Goal: Communication & Community: Answer question/provide support

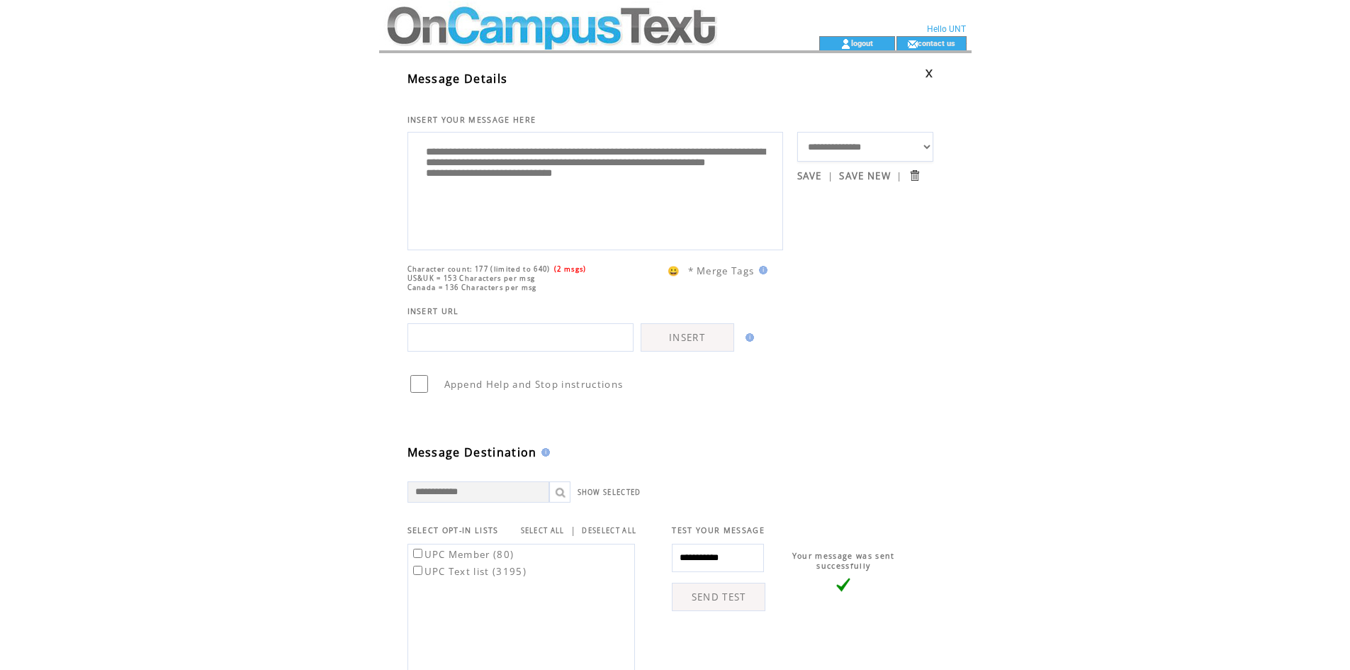
click at [559, 181] on textarea "**********" at bounding box center [595, 189] width 360 height 106
click at [729, 169] on textarea "**********" at bounding box center [595, 189] width 360 height 106
click at [673, 213] on textarea "**********" at bounding box center [595, 189] width 360 height 106
click at [618, 235] on textarea "**********" at bounding box center [595, 189] width 360 height 106
click at [529, 222] on textarea "**********" at bounding box center [595, 189] width 360 height 106
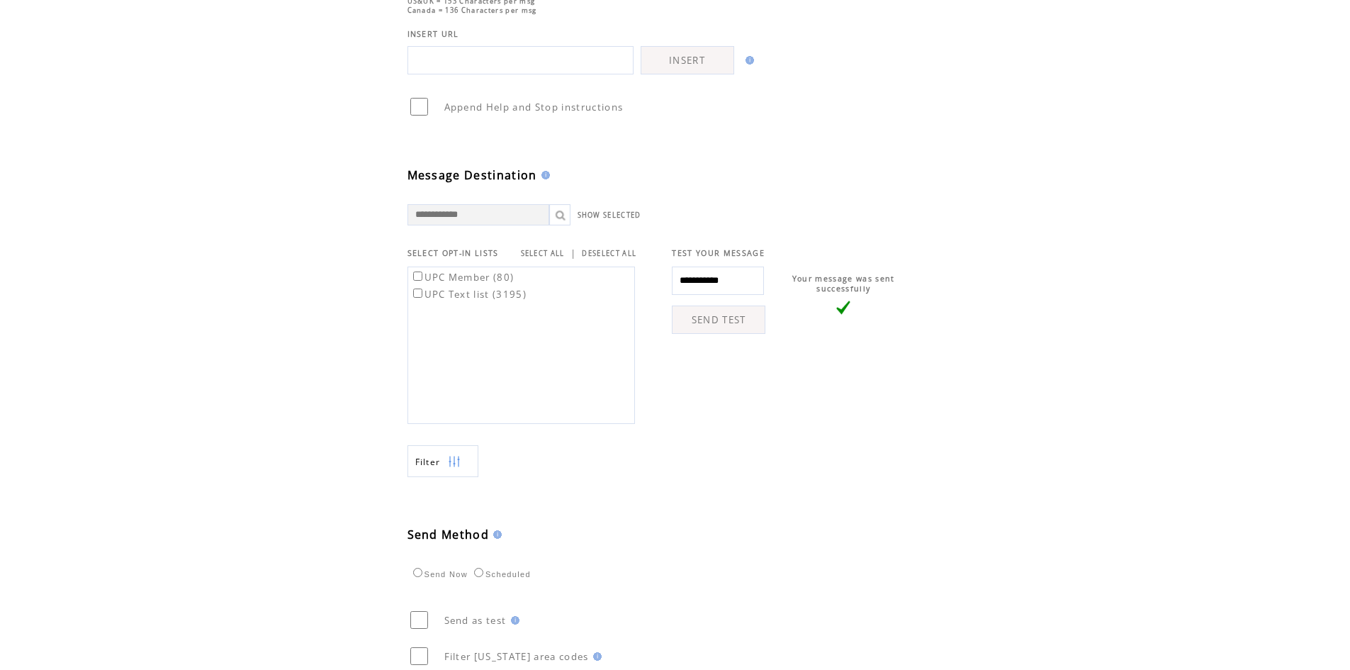
scroll to position [388, 0]
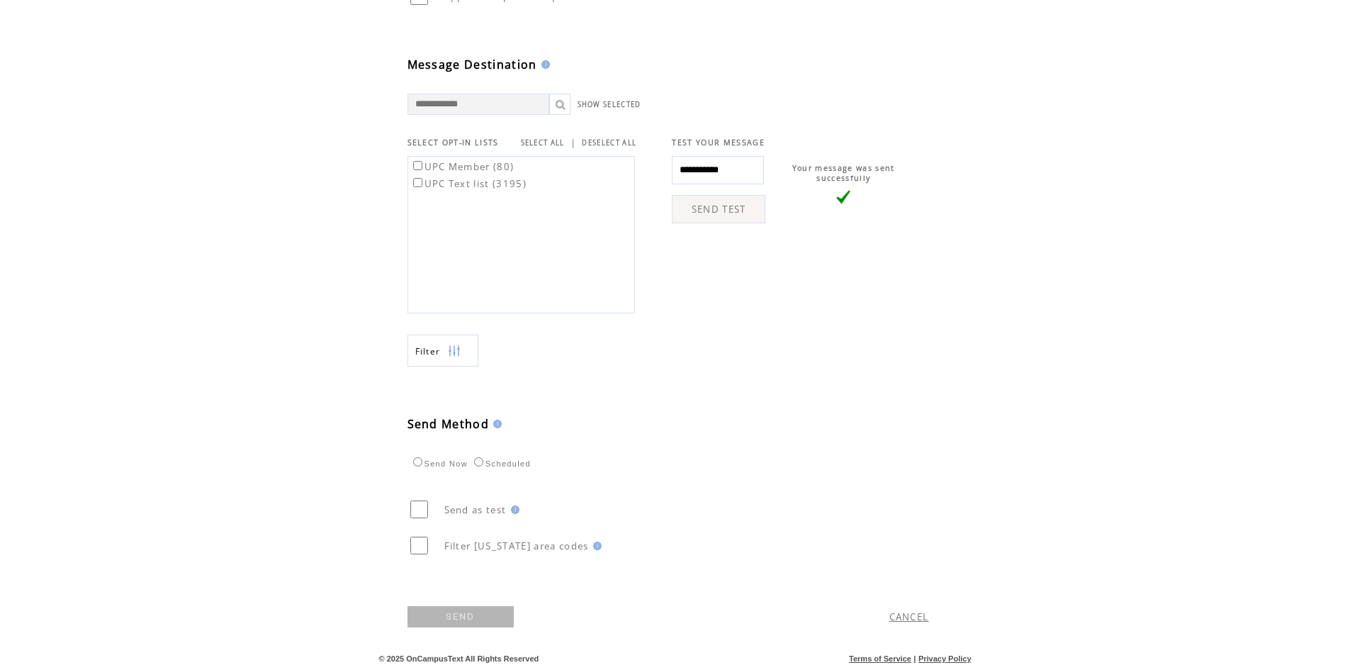
type textarea "**********"
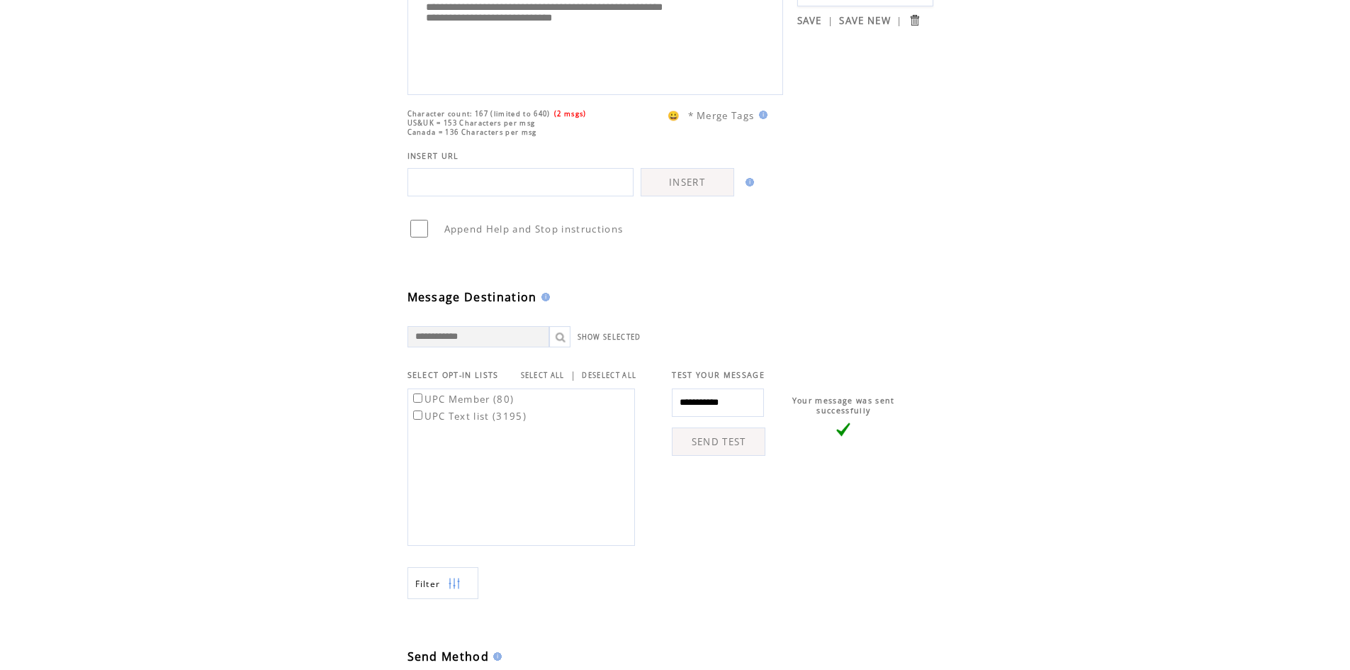
scroll to position [284, 0]
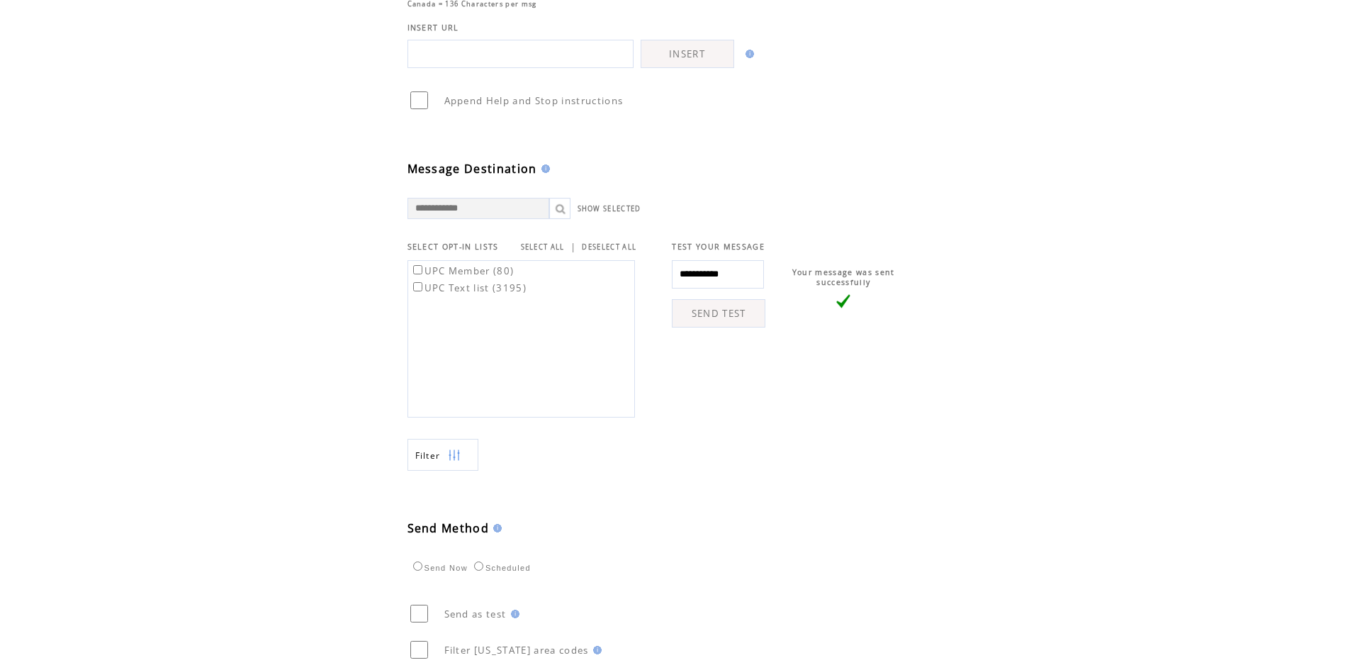
click at [713, 318] on link "SEND TEST" at bounding box center [719, 313] width 94 height 28
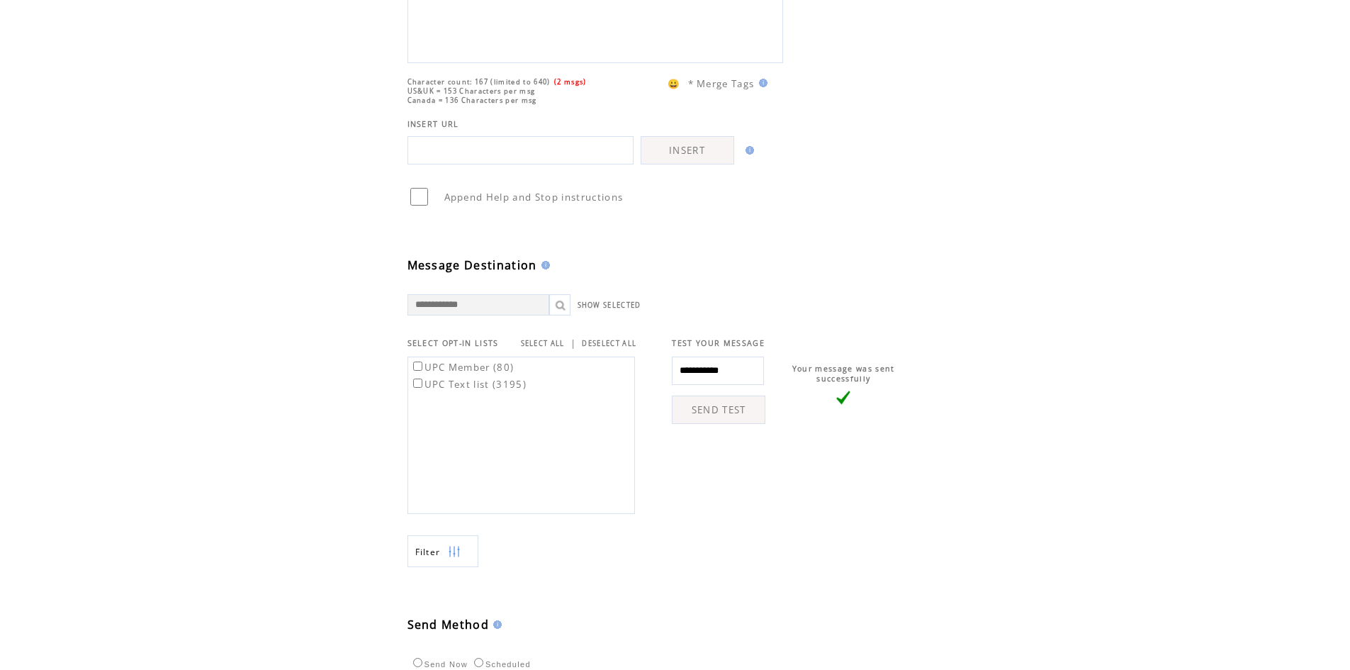
scroll to position [388, 0]
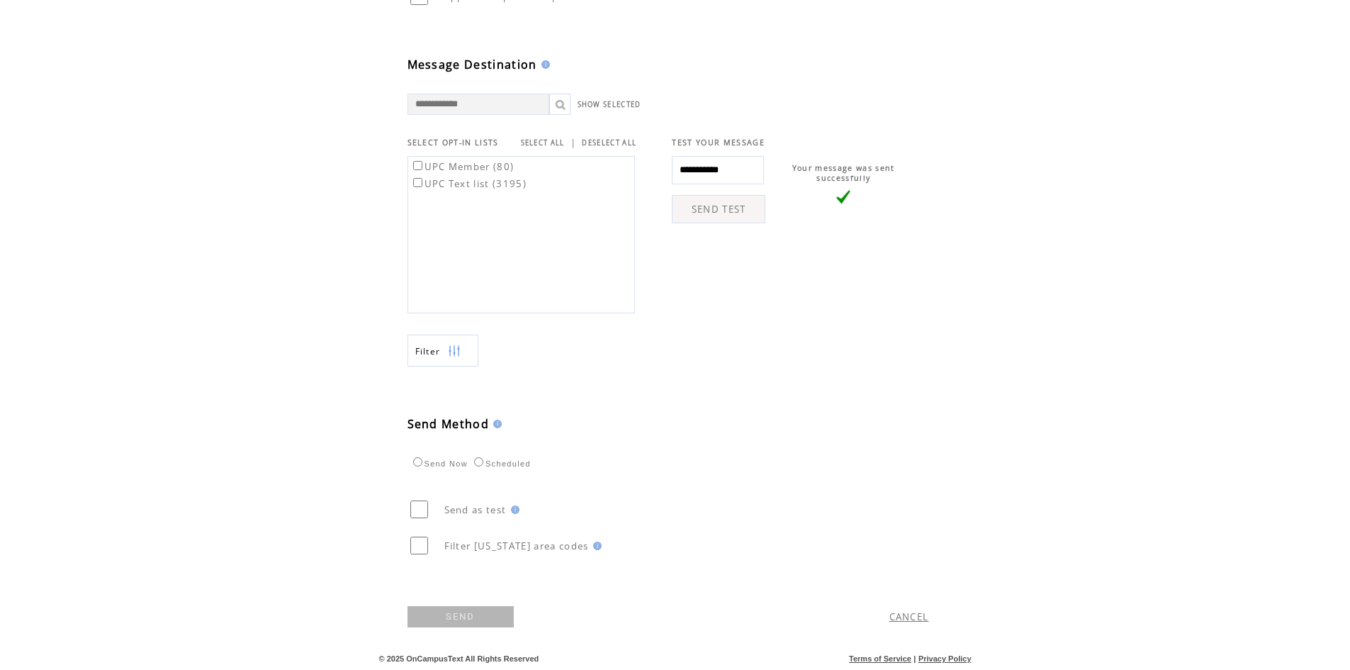
click at [472, 615] on link "SEND" at bounding box center [461, 616] width 106 height 21
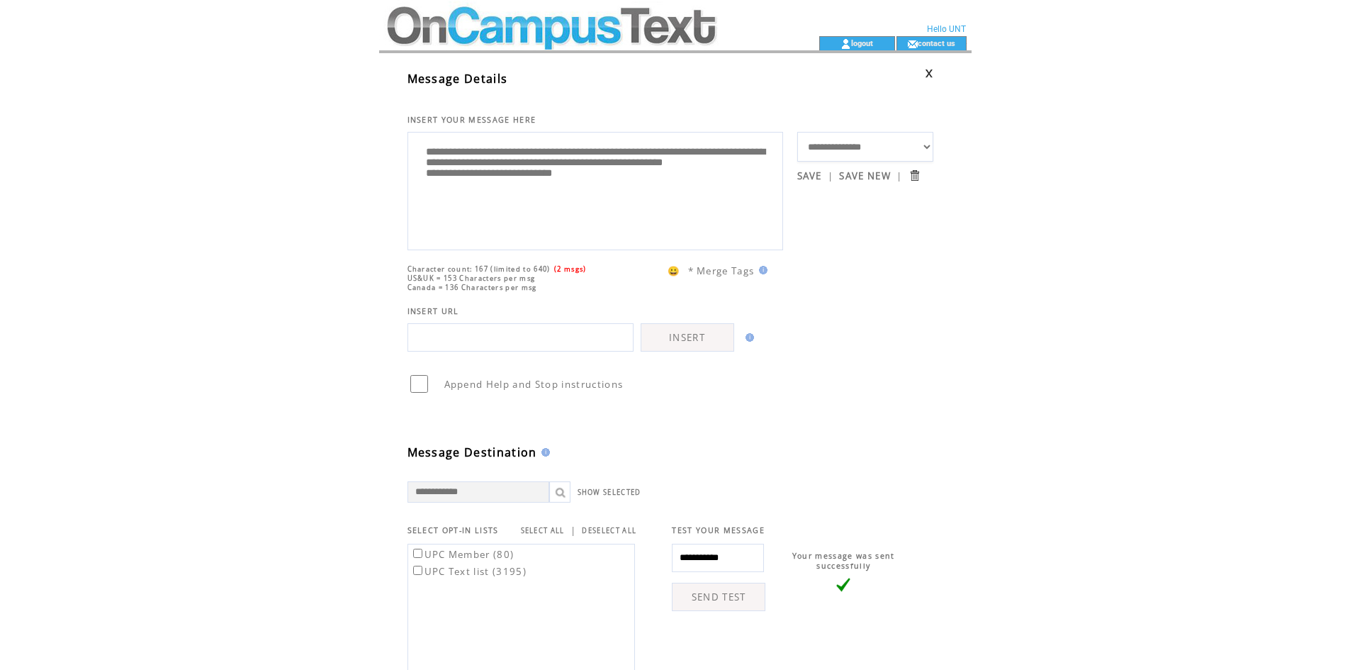
scroll to position [1, 0]
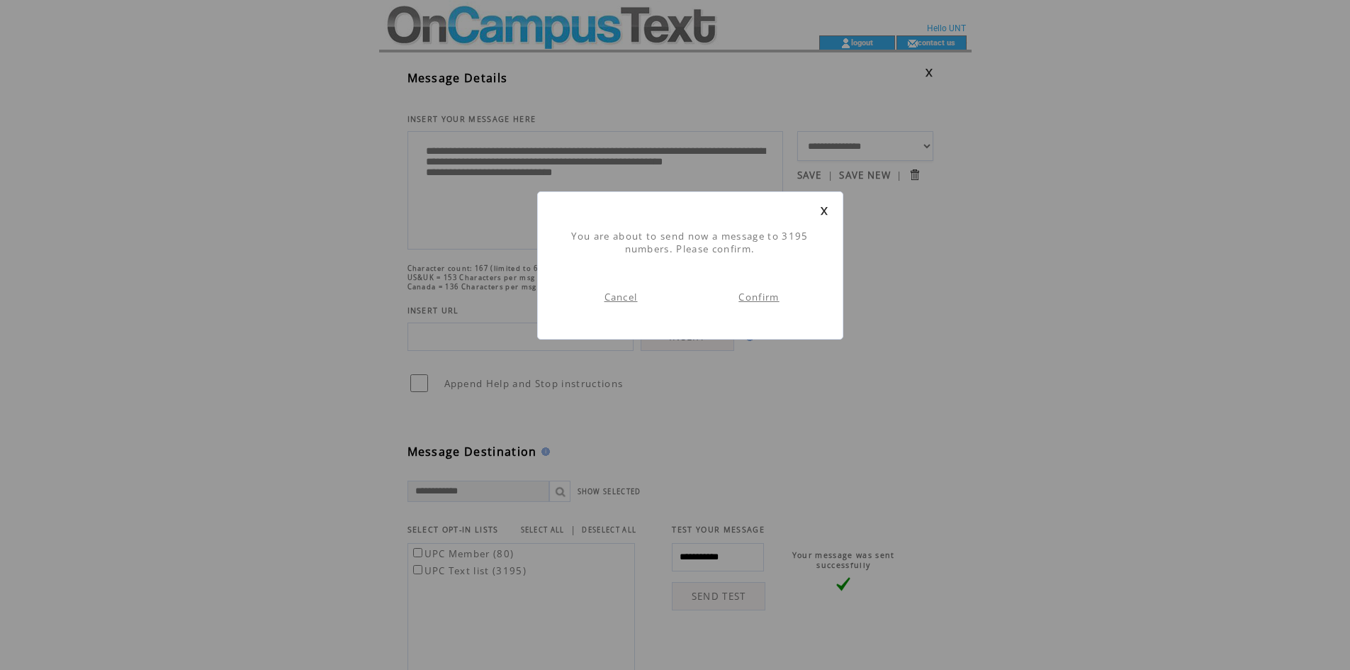
click at [751, 293] on link "Confirm" at bounding box center [759, 297] width 40 height 13
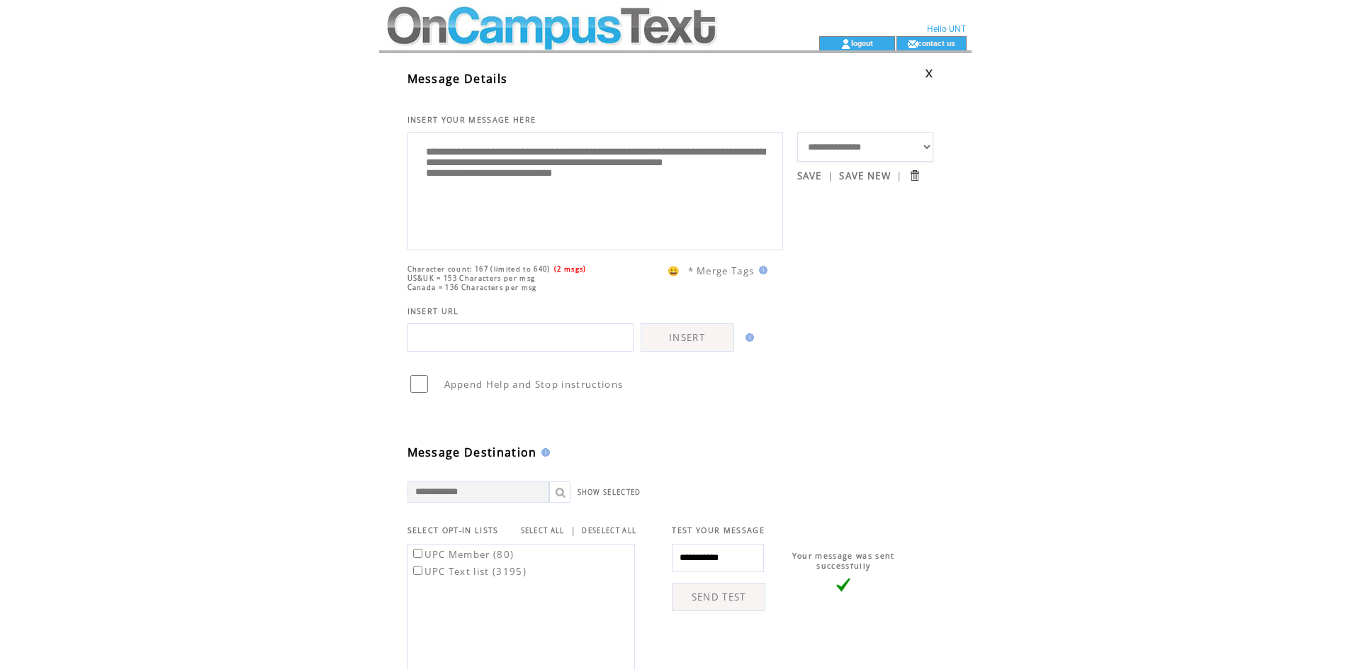
scroll to position [1, 0]
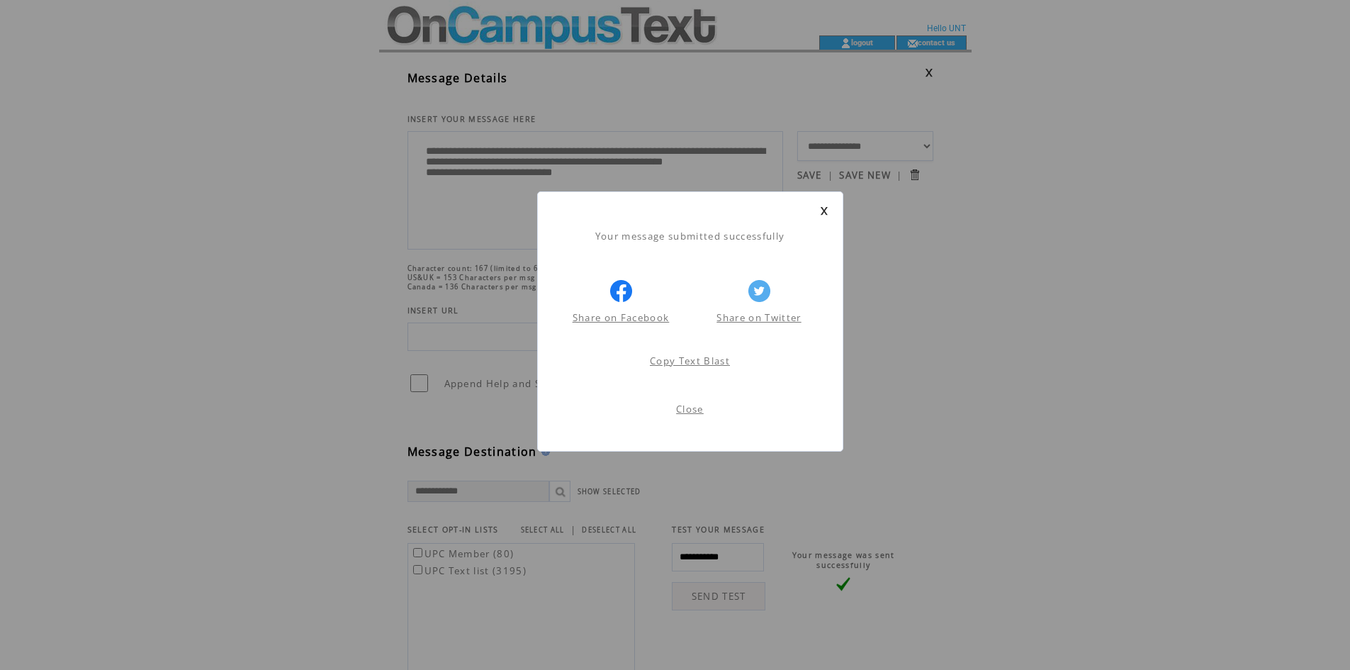
click at [694, 410] on link "Close" at bounding box center [690, 409] width 28 height 13
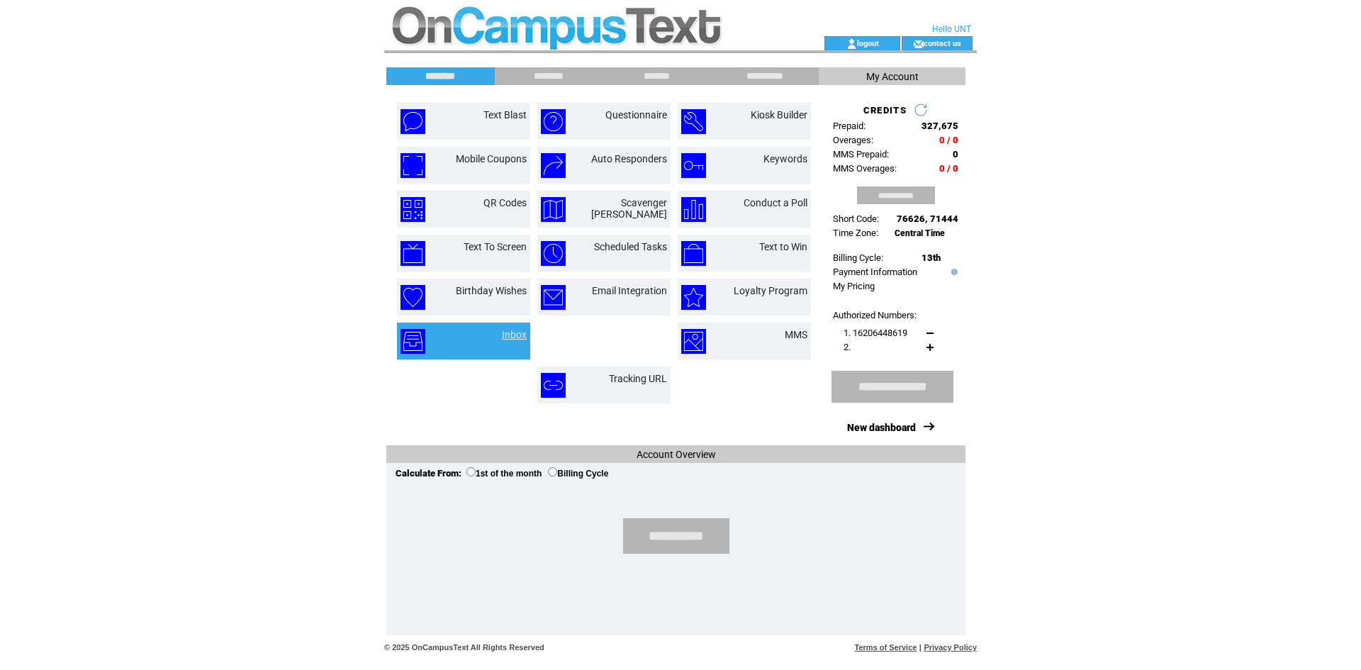
click at [509, 332] on link "Inbox" at bounding box center [514, 334] width 25 height 11
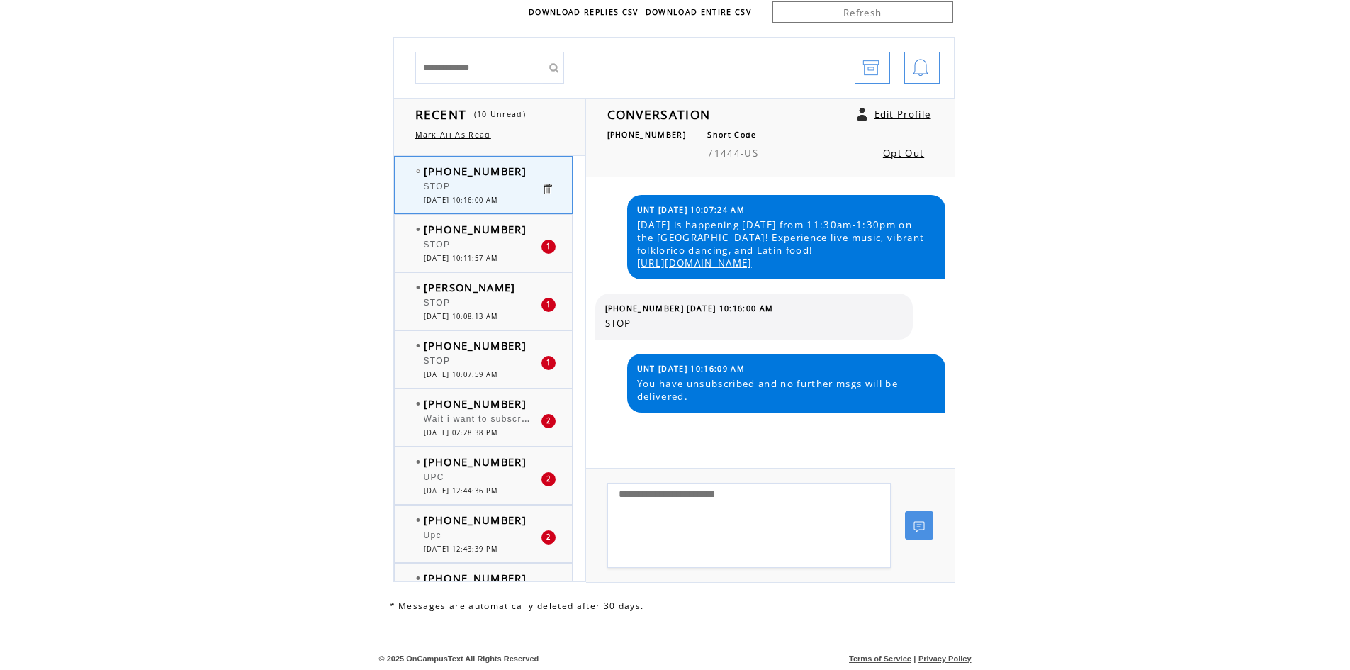
scroll to position [40, 0]
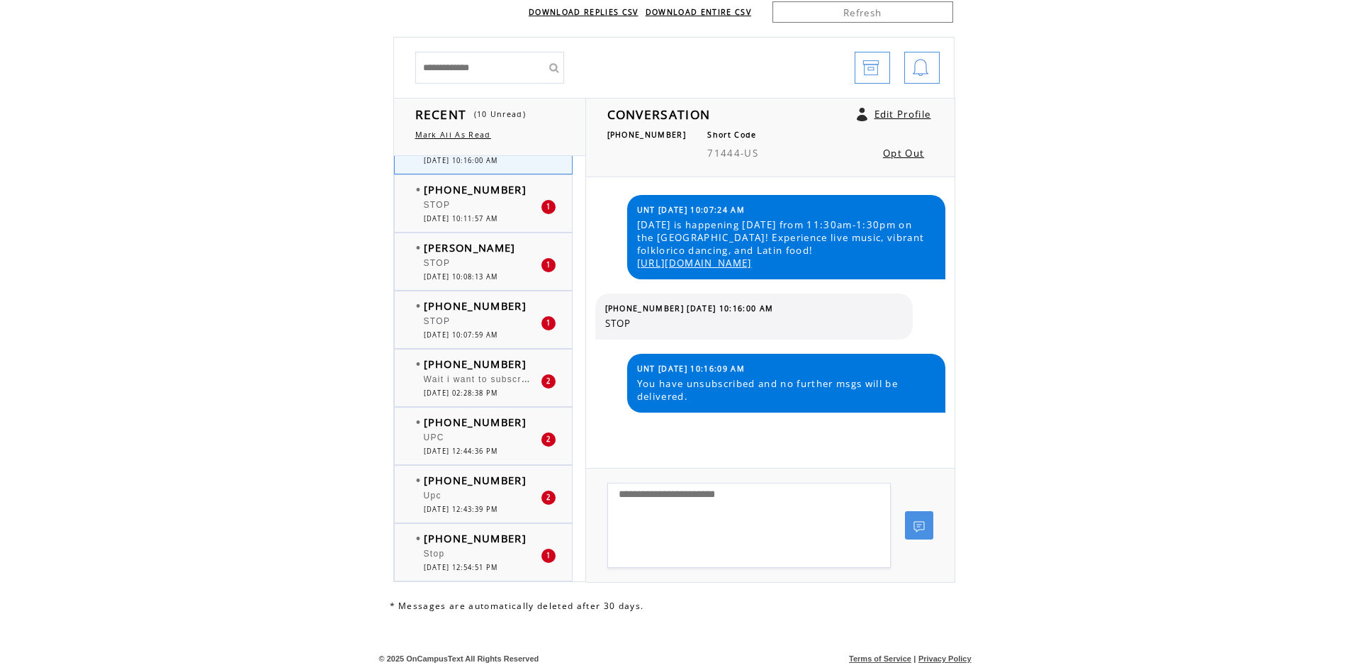
click at [523, 500] on div "Upc" at bounding box center [482, 498] width 117 height 14
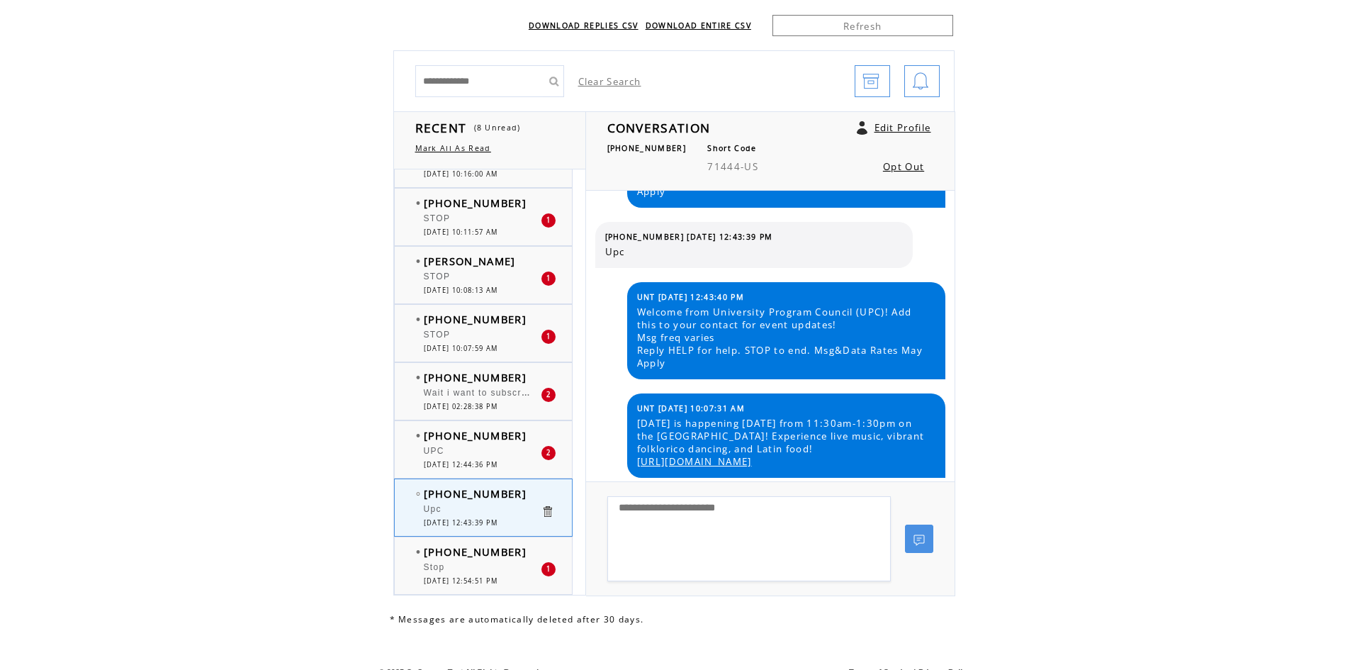
scroll to position [99, 0]
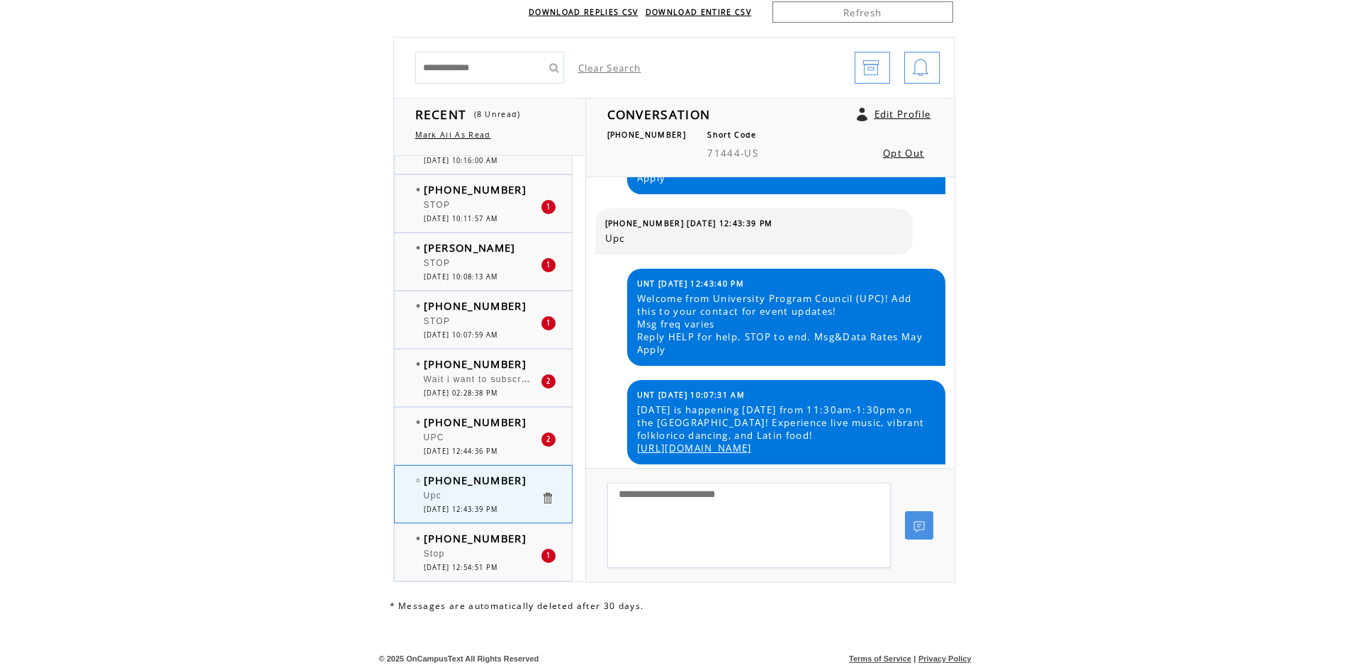
click at [478, 557] on div "Stop" at bounding box center [482, 556] width 117 height 14
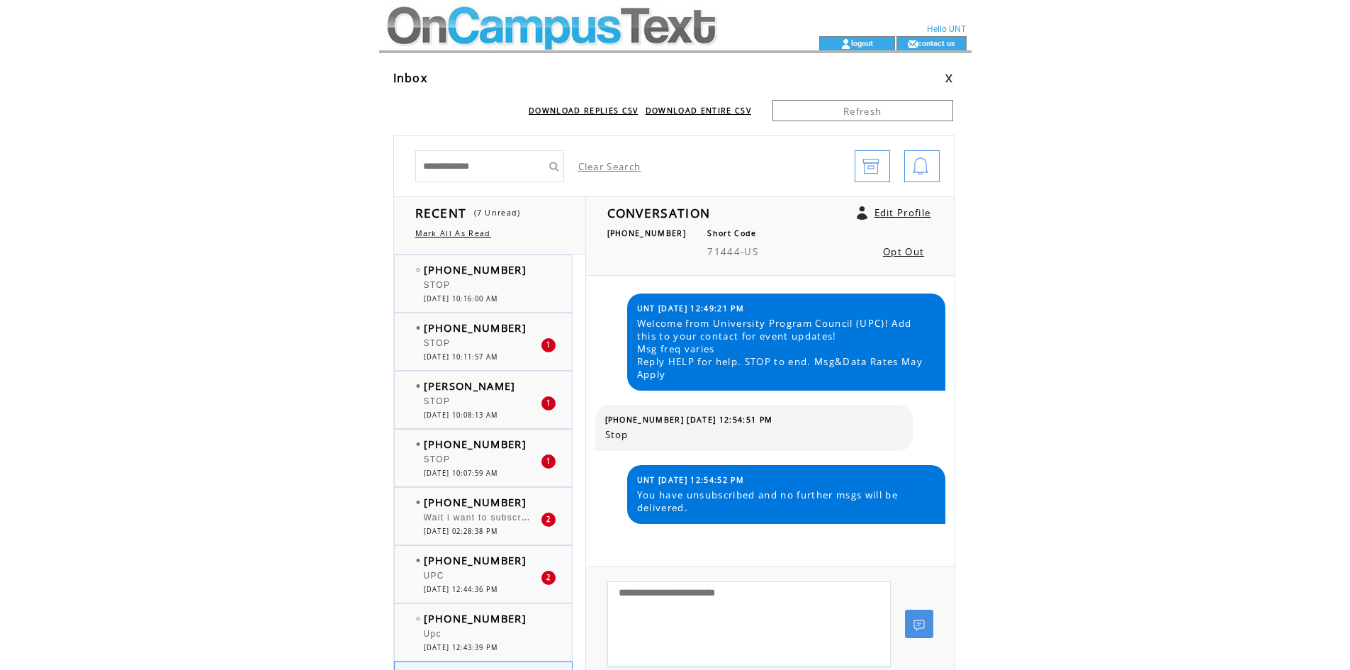
scroll to position [40, 0]
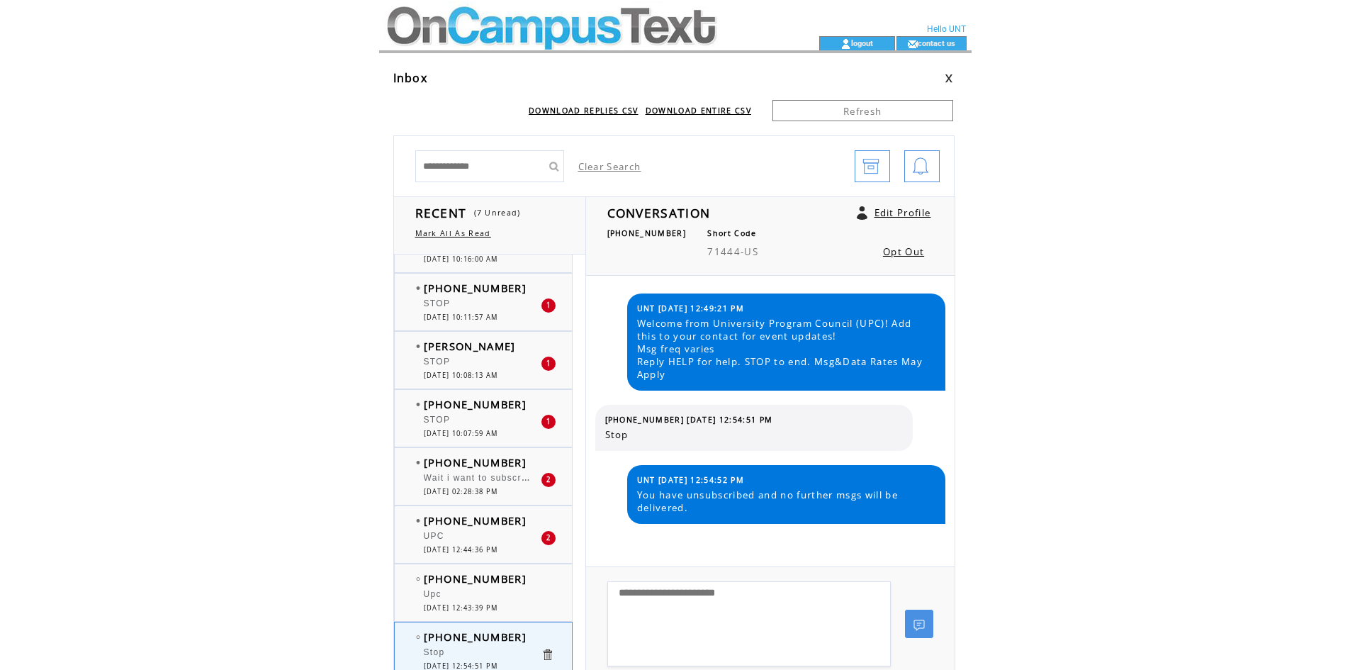
click at [496, 532] on div "UPC" at bounding box center [482, 538] width 117 height 14
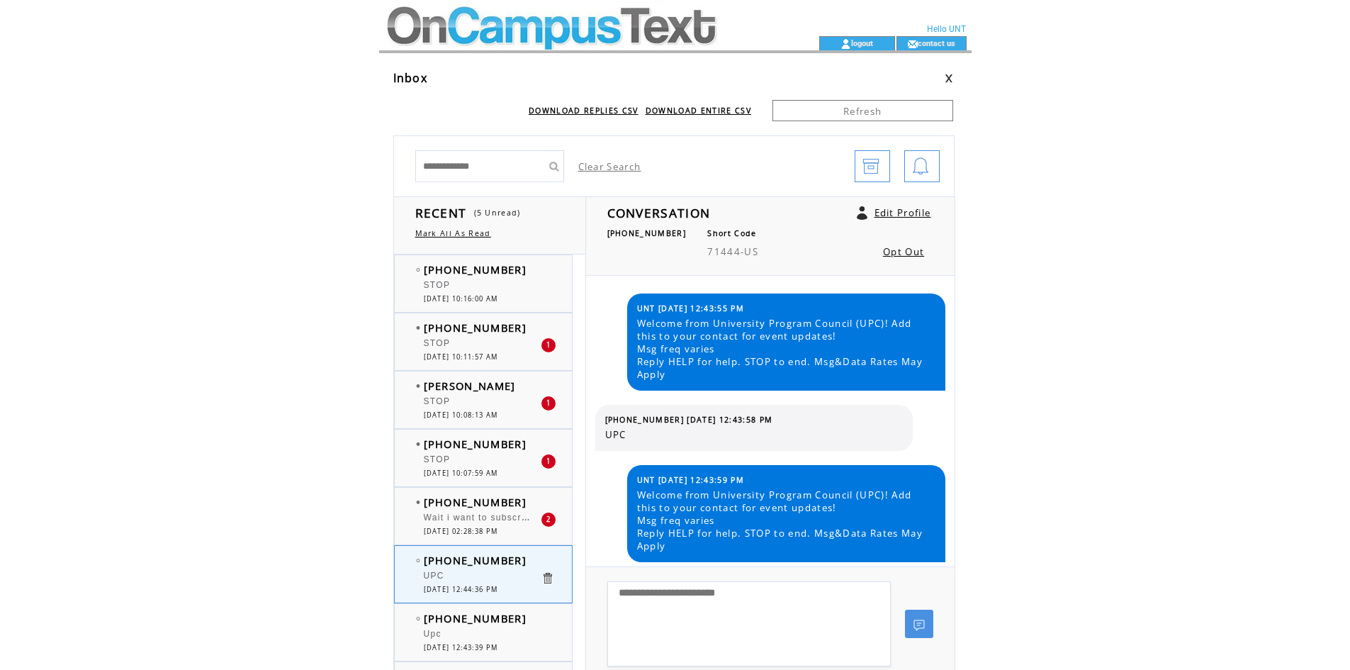
scroll to position [269, 0]
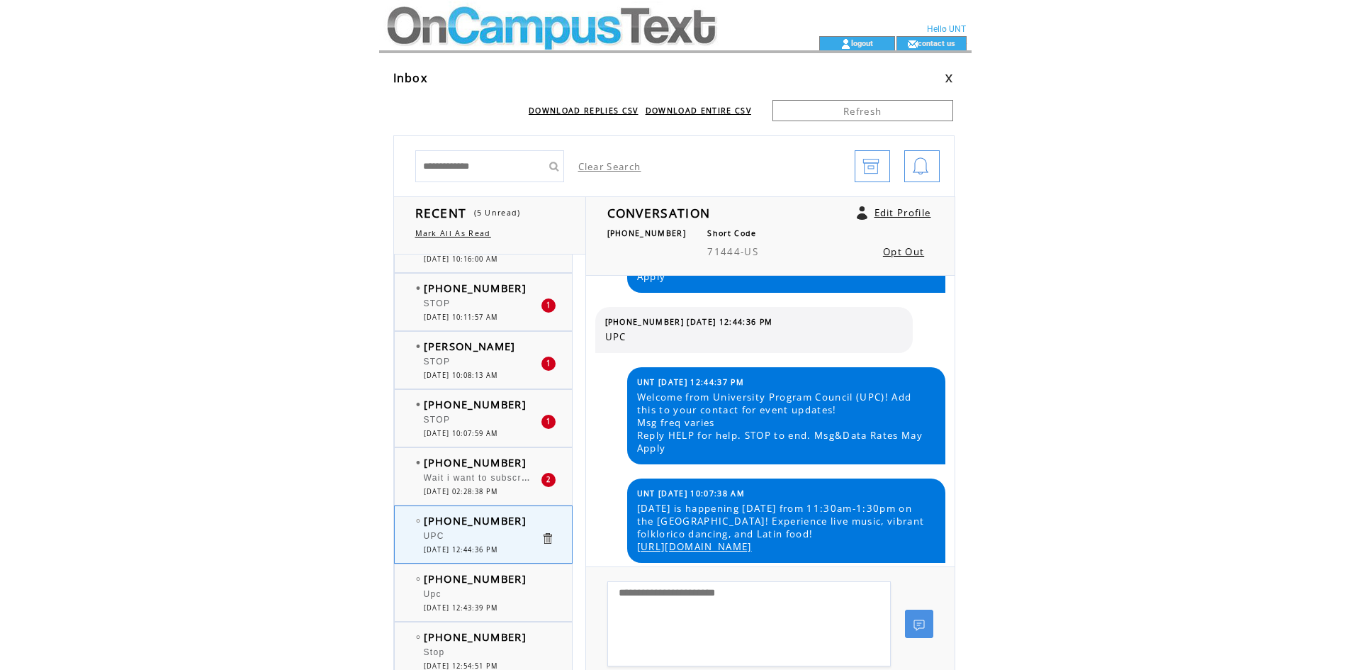
click at [493, 466] on span "[PHONE_NUMBER]" at bounding box center [475, 462] width 103 height 14
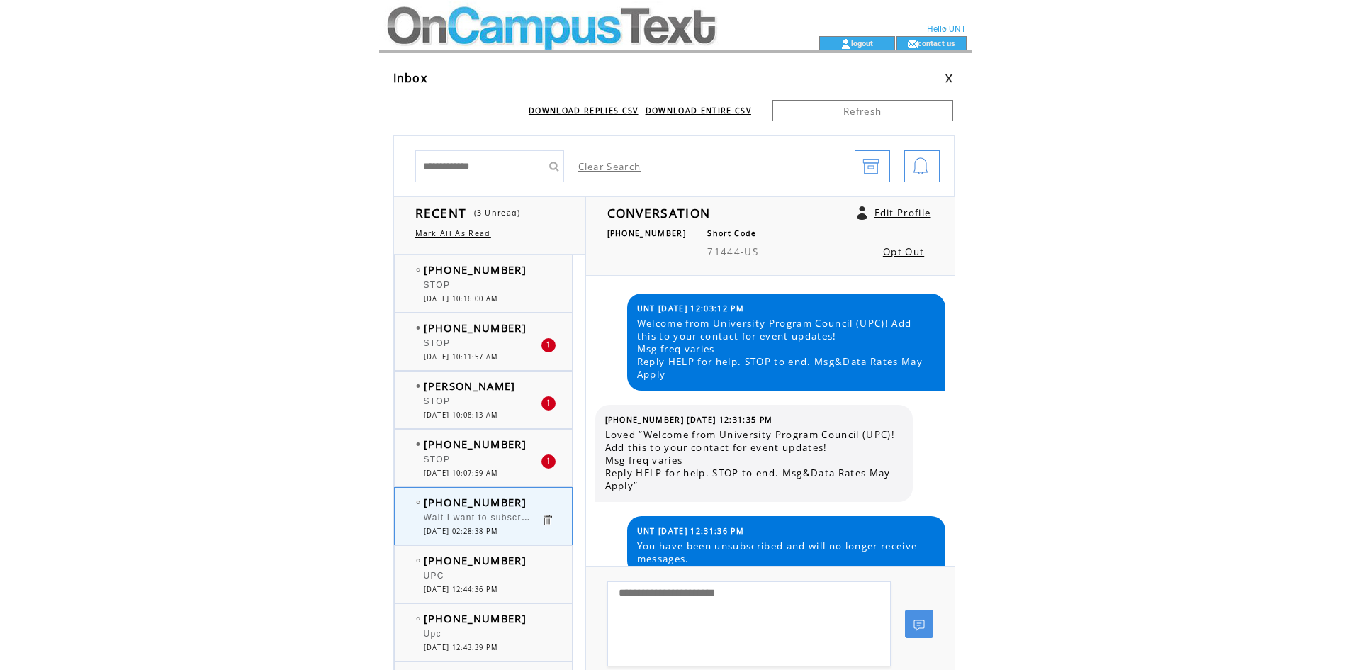
scroll to position [72, 0]
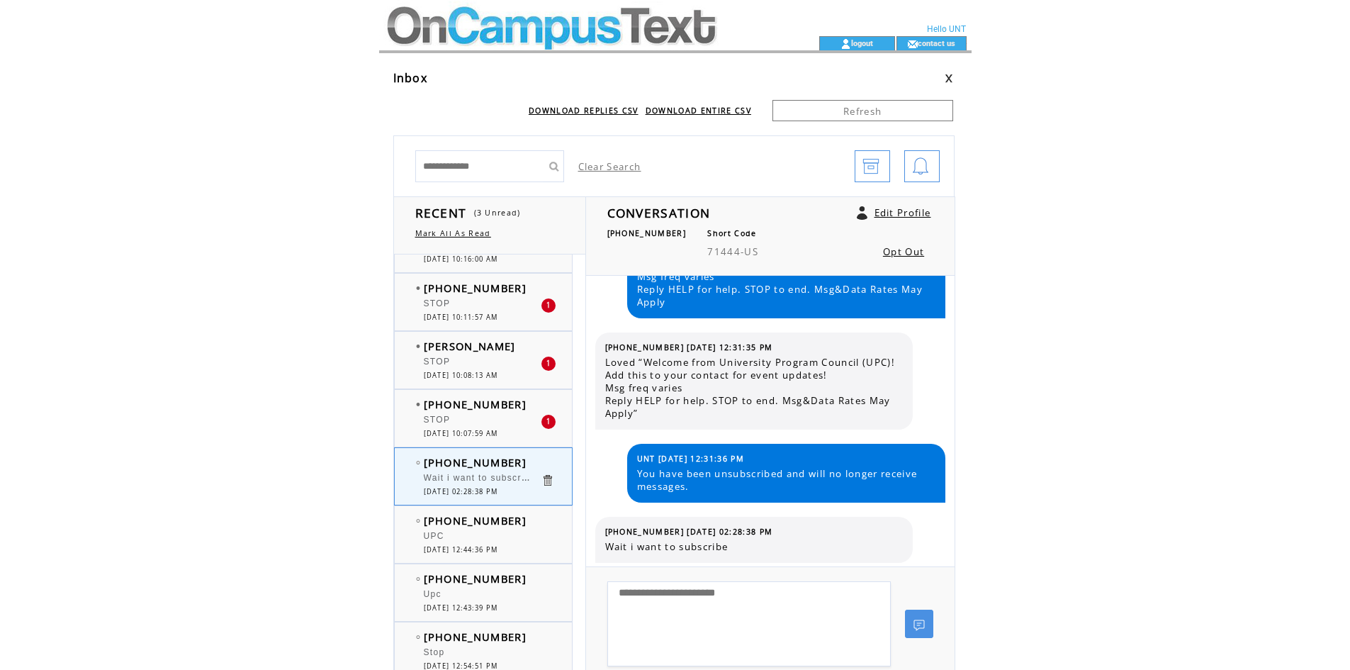
click at [693, 604] on textarea at bounding box center [750, 623] width 284 height 85
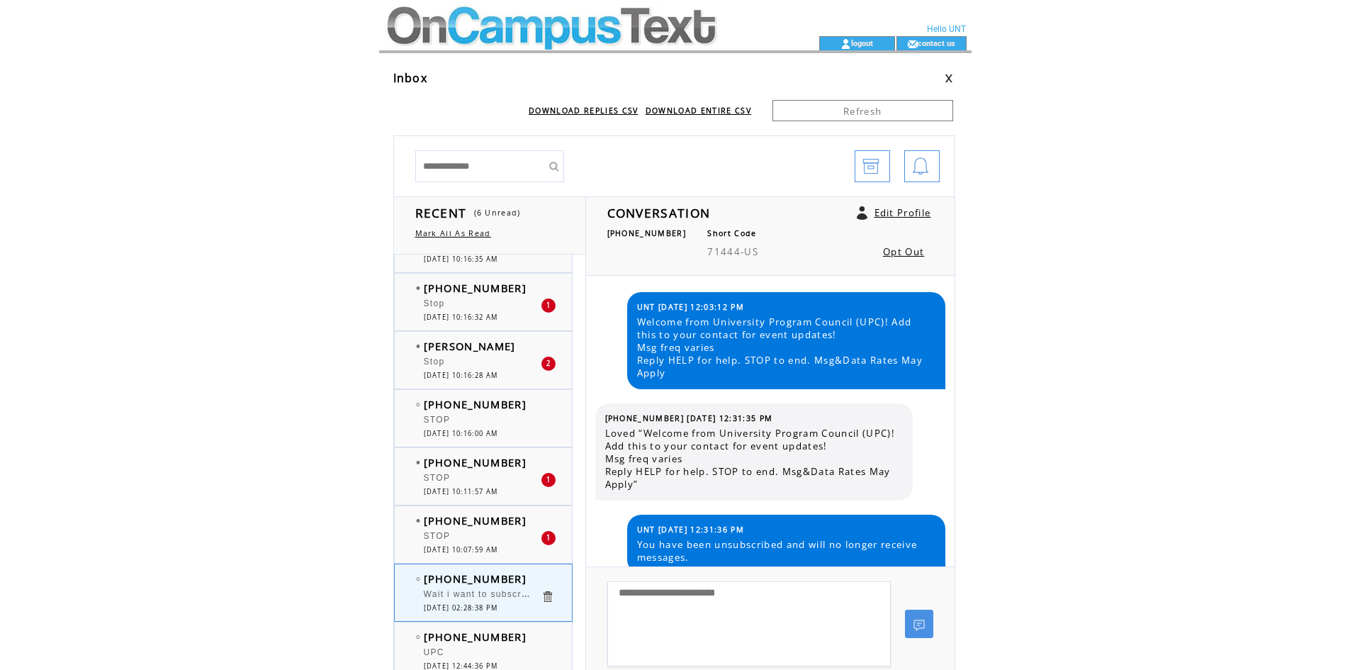
scroll to position [72, 0]
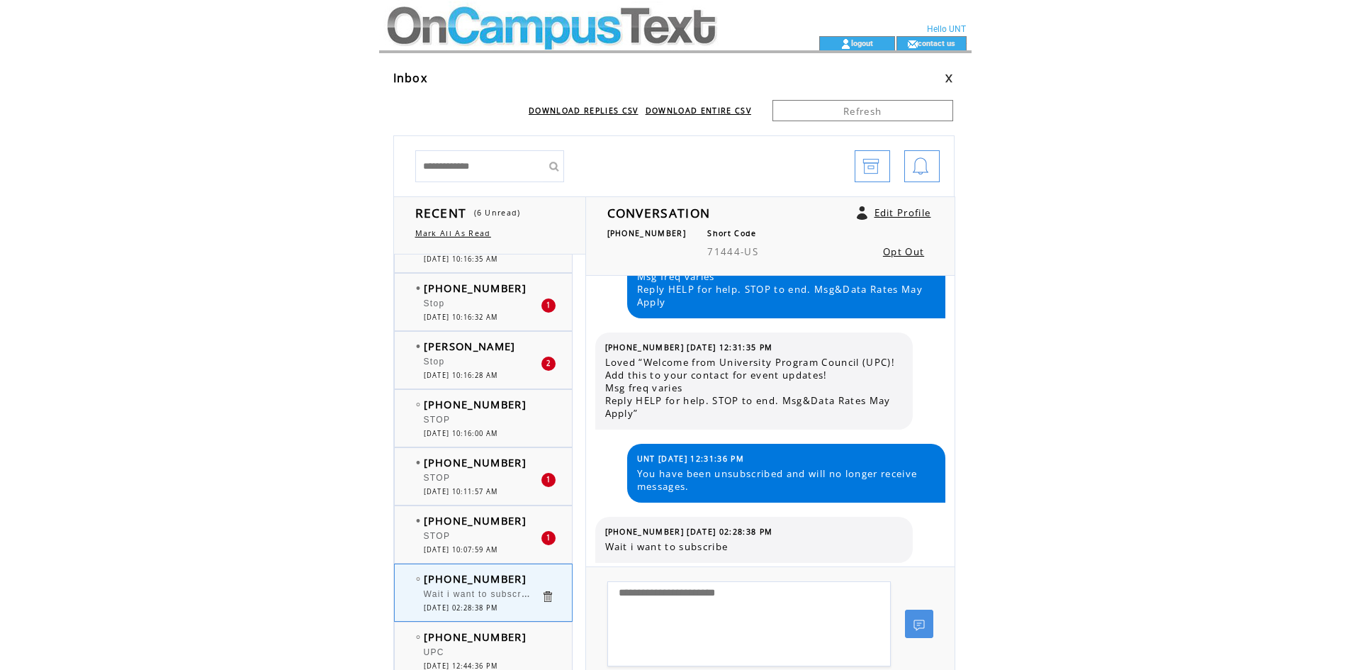
click at [700, 591] on textarea at bounding box center [750, 623] width 284 height 85
click at [482, 537] on div "STOP" at bounding box center [482, 538] width 117 height 14
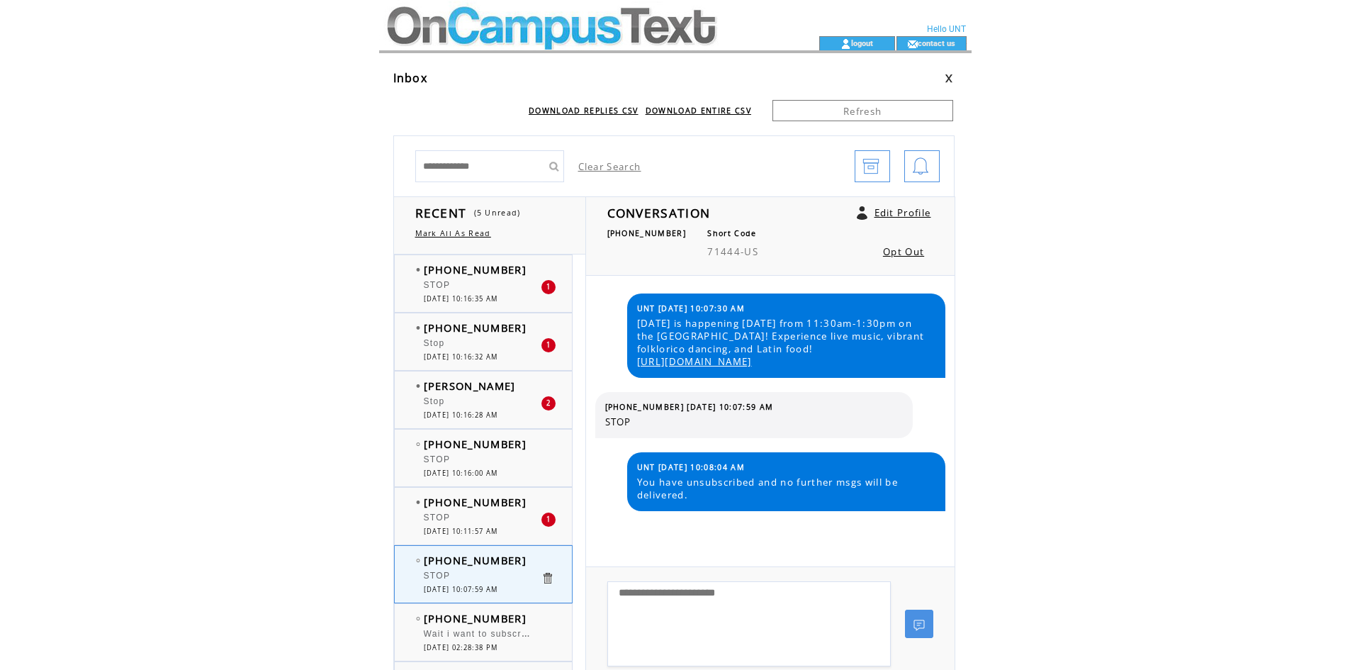
scroll to position [40, 0]
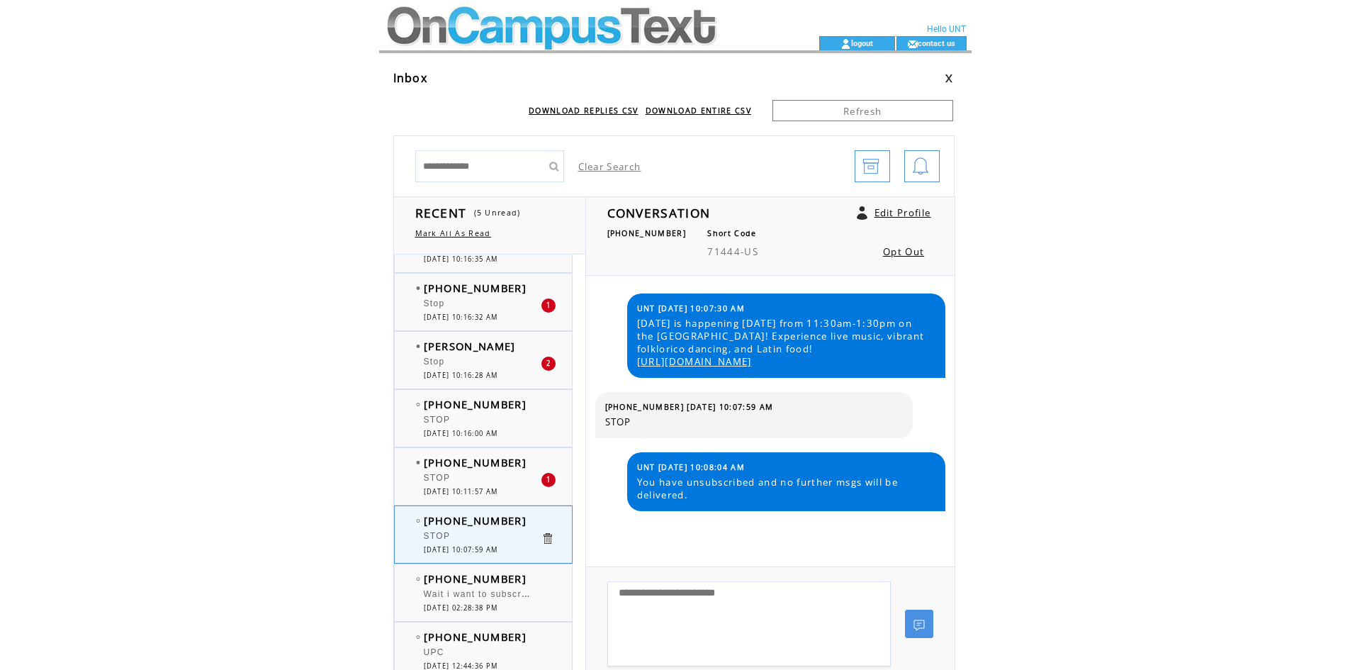
click at [483, 488] on span "[DATE] 10:11:57 AM" at bounding box center [461, 491] width 74 height 9
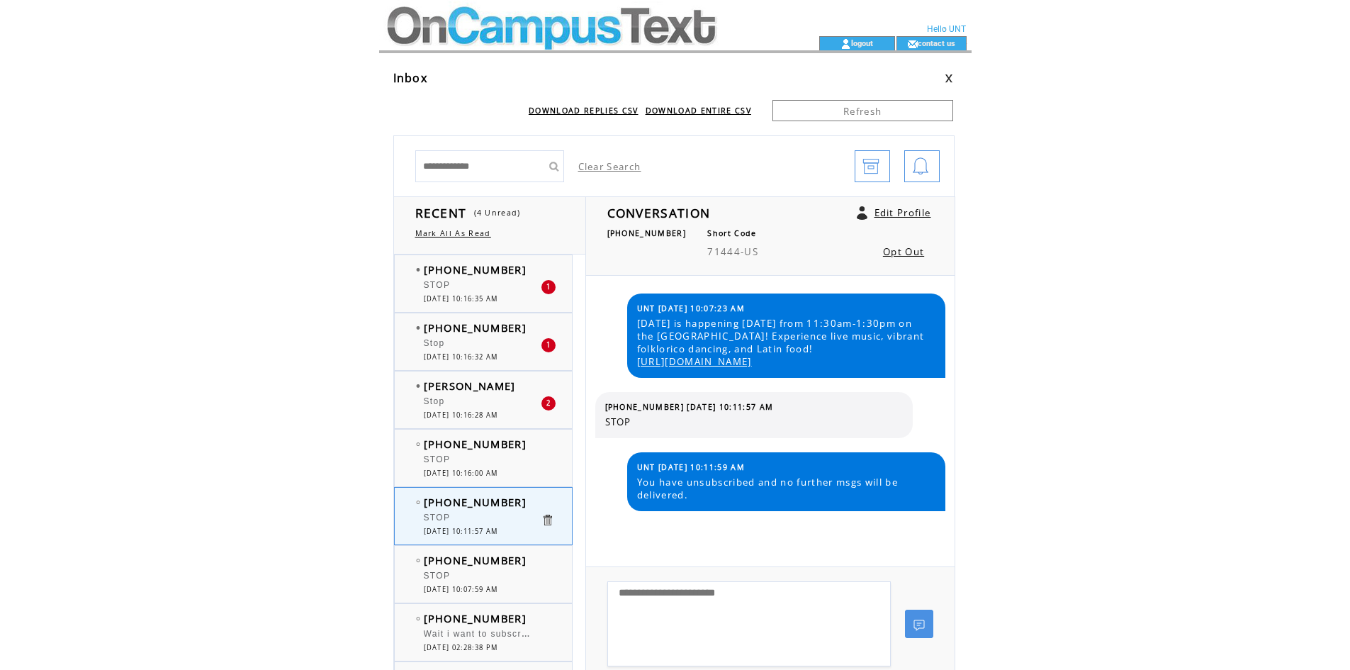
scroll to position [40, 0]
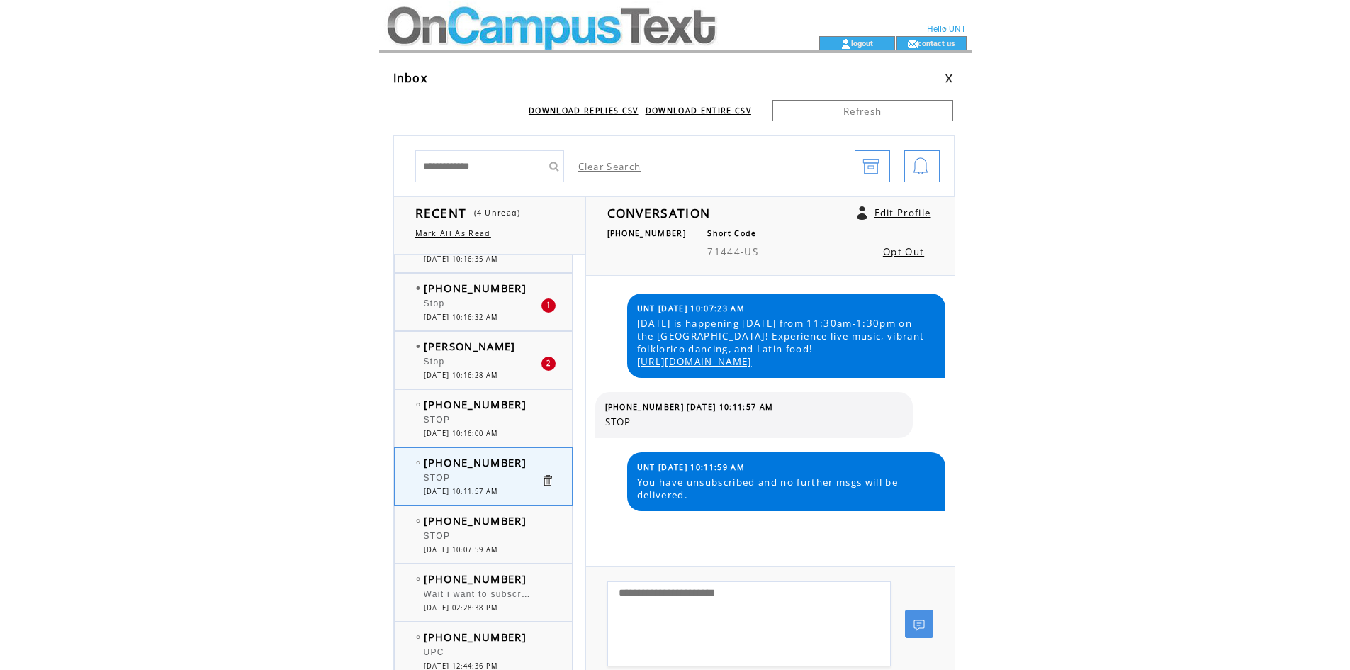
click at [496, 396] on div "(903) 467-7921 STOP 0 09/17/2025 10:16:00 AM" at bounding box center [498, 418] width 206 height 57
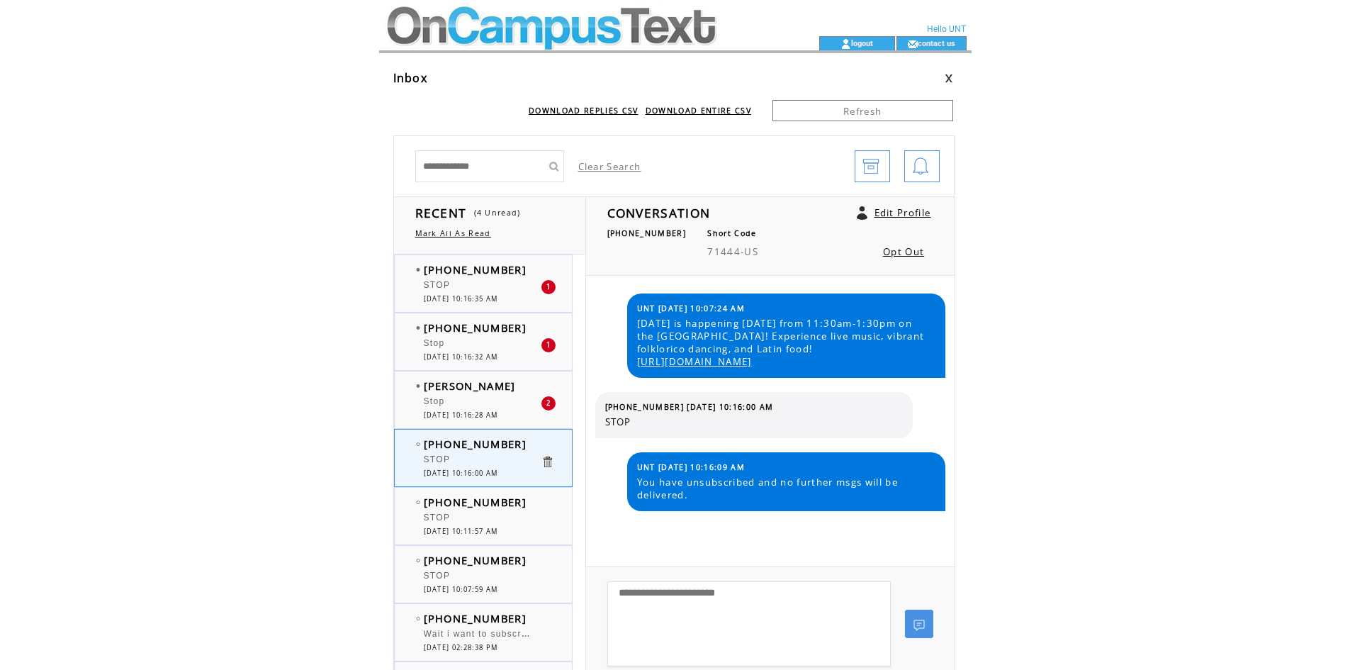
scroll to position [40, 0]
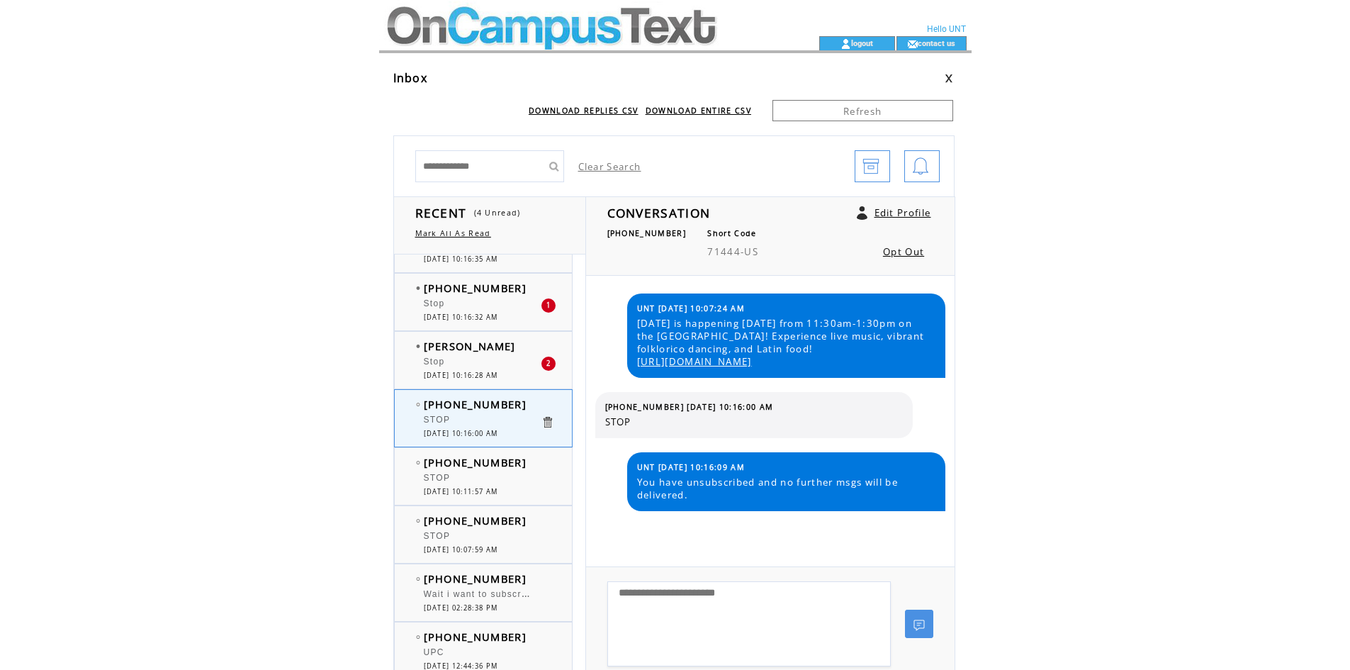
click at [498, 366] on div "Stop" at bounding box center [482, 364] width 117 height 14
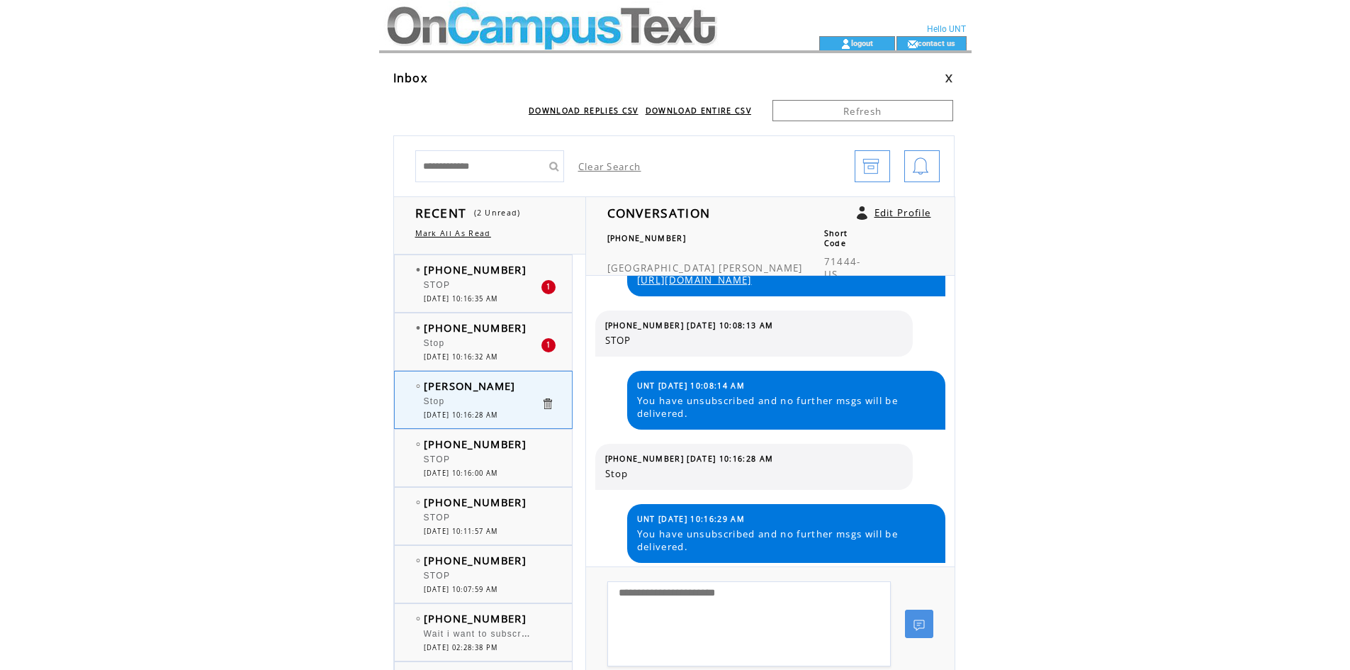
drag, startPoint x: 488, startPoint y: 333, endPoint x: 488, endPoint y: 318, distance: 15.6
click at [488, 332] on span "[PHONE_NUMBER]" at bounding box center [475, 327] width 103 height 14
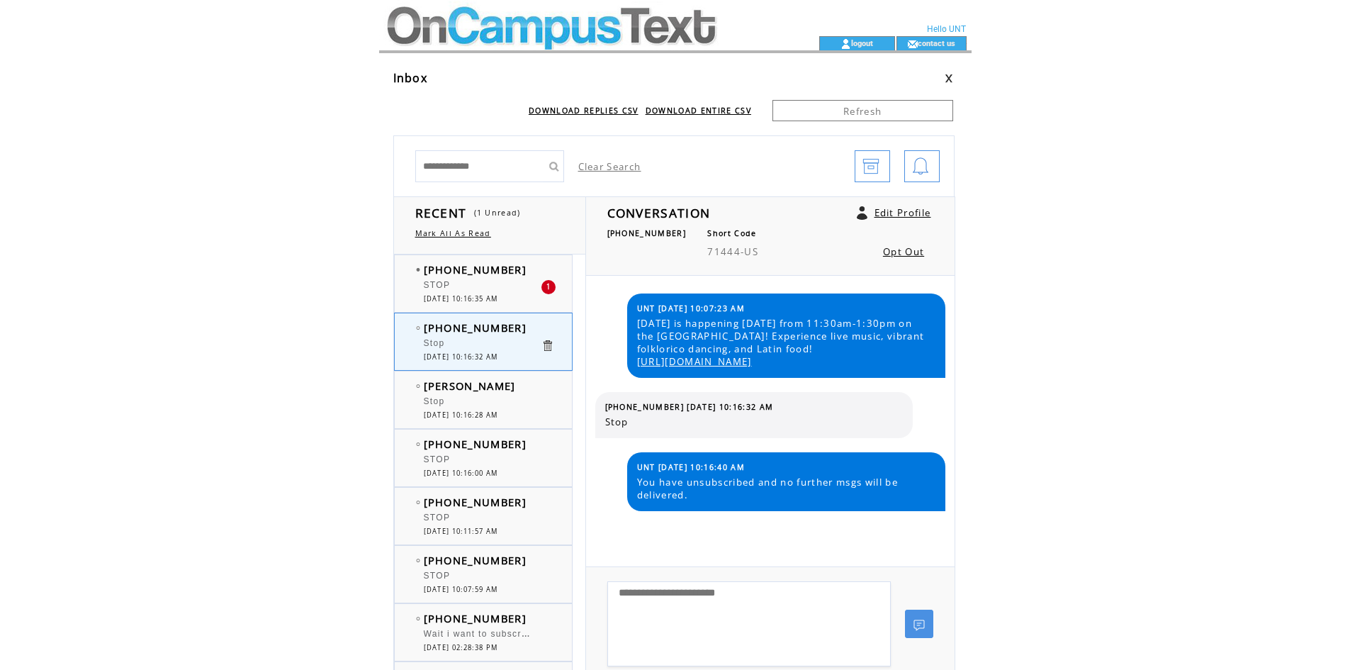
click at [498, 261] on div "(214) 282-7826 STOP 1 09/17/2025 10:16:35 AM" at bounding box center [498, 283] width 206 height 57
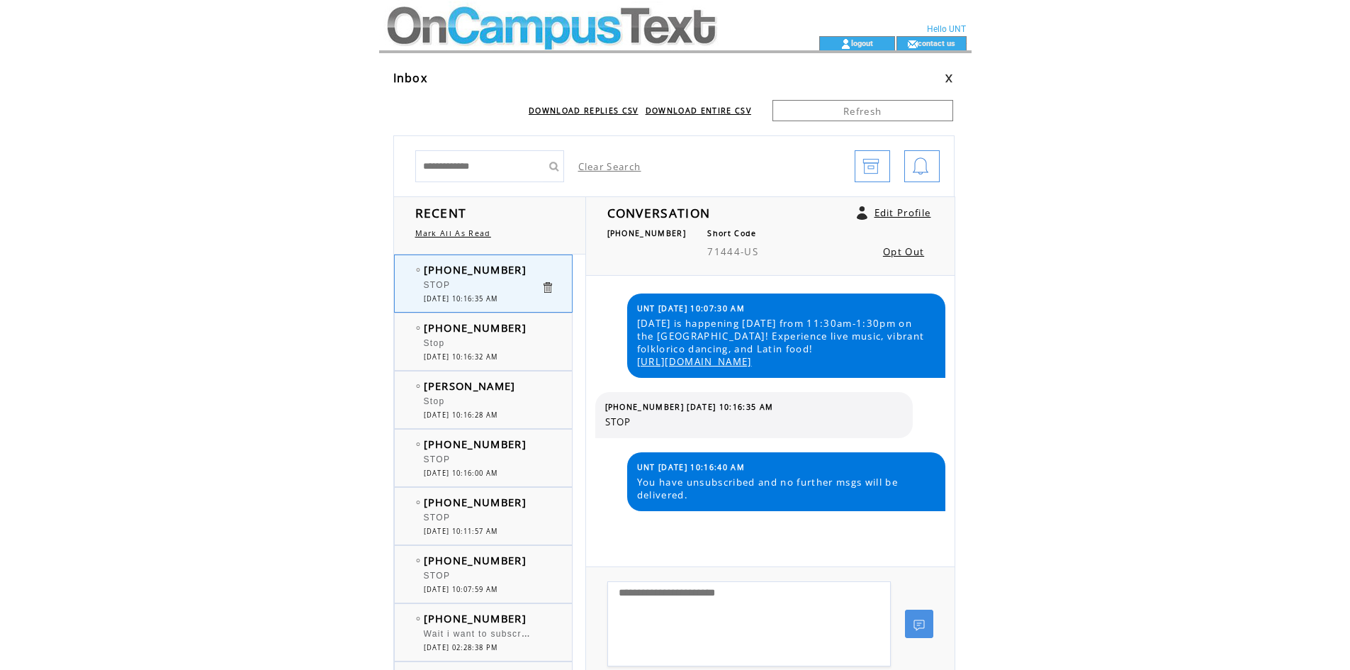
click at [483, 413] on span "[DATE] 10:16:28 AM" at bounding box center [461, 414] width 74 height 9
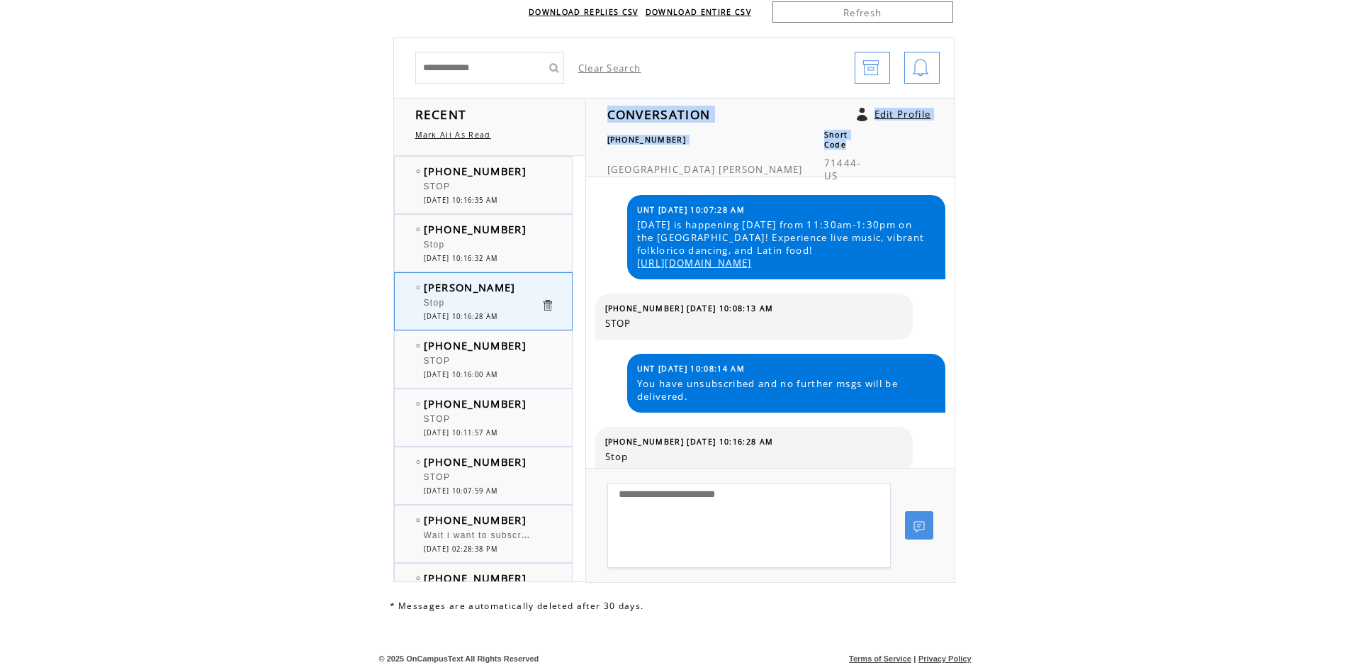
drag, startPoint x: 610, startPoint y: 157, endPoint x: 637, endPoint y: 162, distance: 27.3
click at [637, 162] on div "CONVERSATION Edit Profile (915) 474-7943 Short Code Madison Montoya 71444-US Op…" at bounding box center [770, 137] width 369 height 79
click at [629, 163] on span "Madison" at bounding box center [662, 169] width 108 height 13
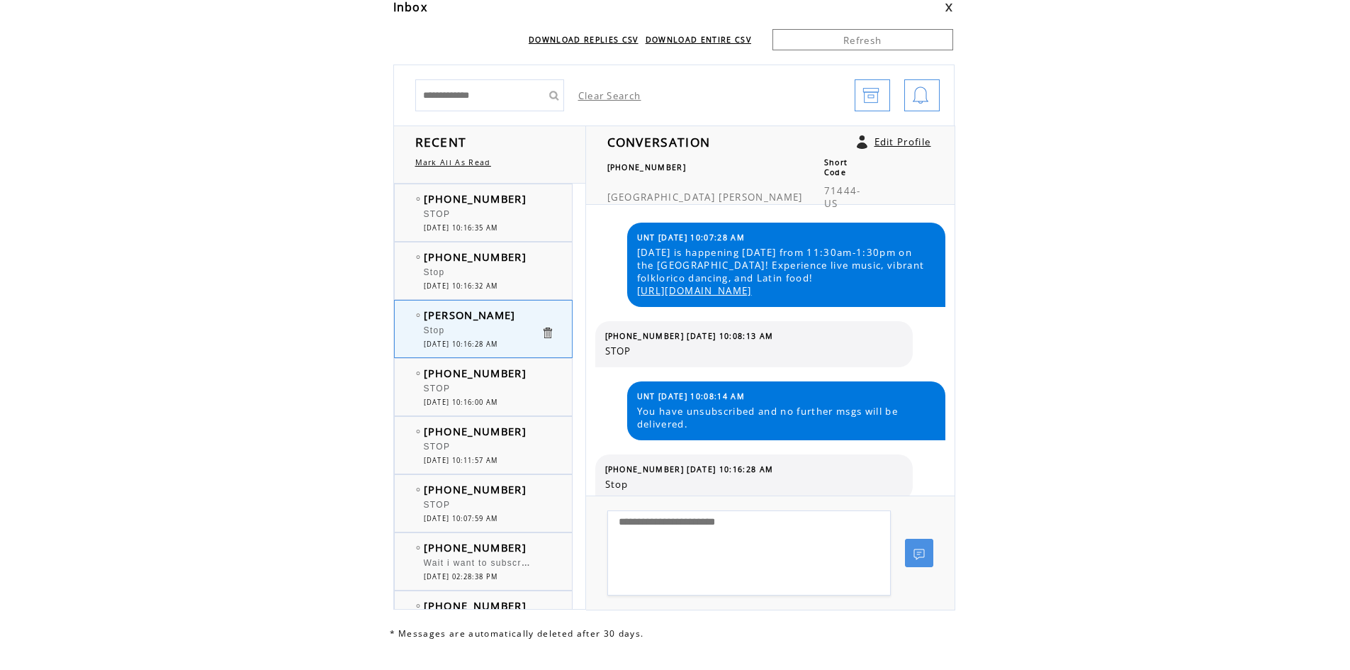
click at [500, 271] on div "Stop" at bounding box center [482, 274] width 117 height 14
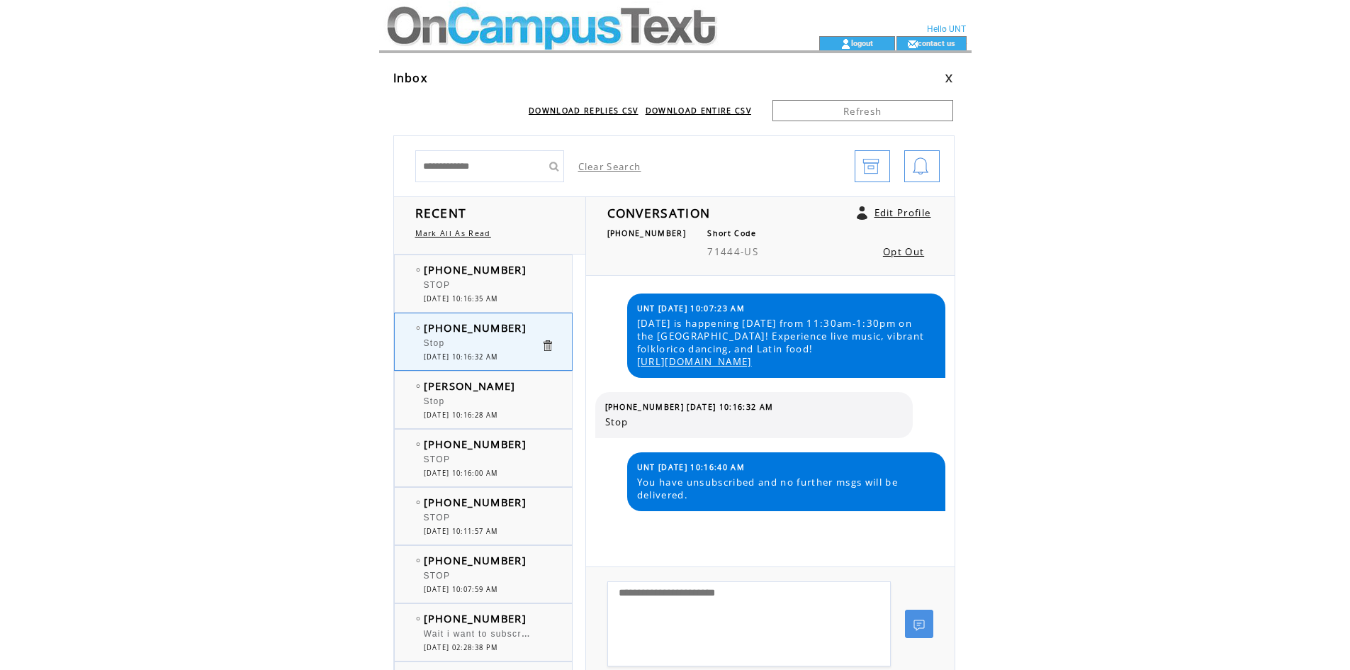
click at [452, 285] on div "STOP" at bounding box center [482, 287] width 117 height 14
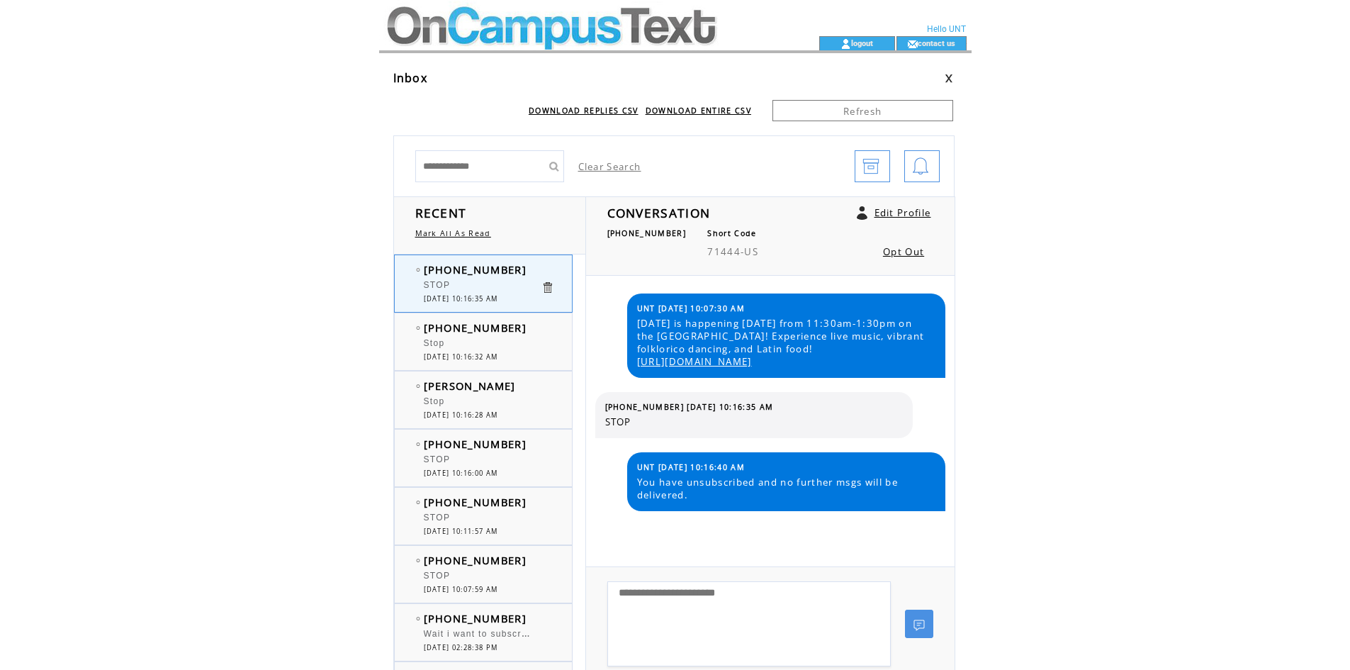
click at [457, 405] on div "Stop" at bounding box center [482, 403] width 117 height 14
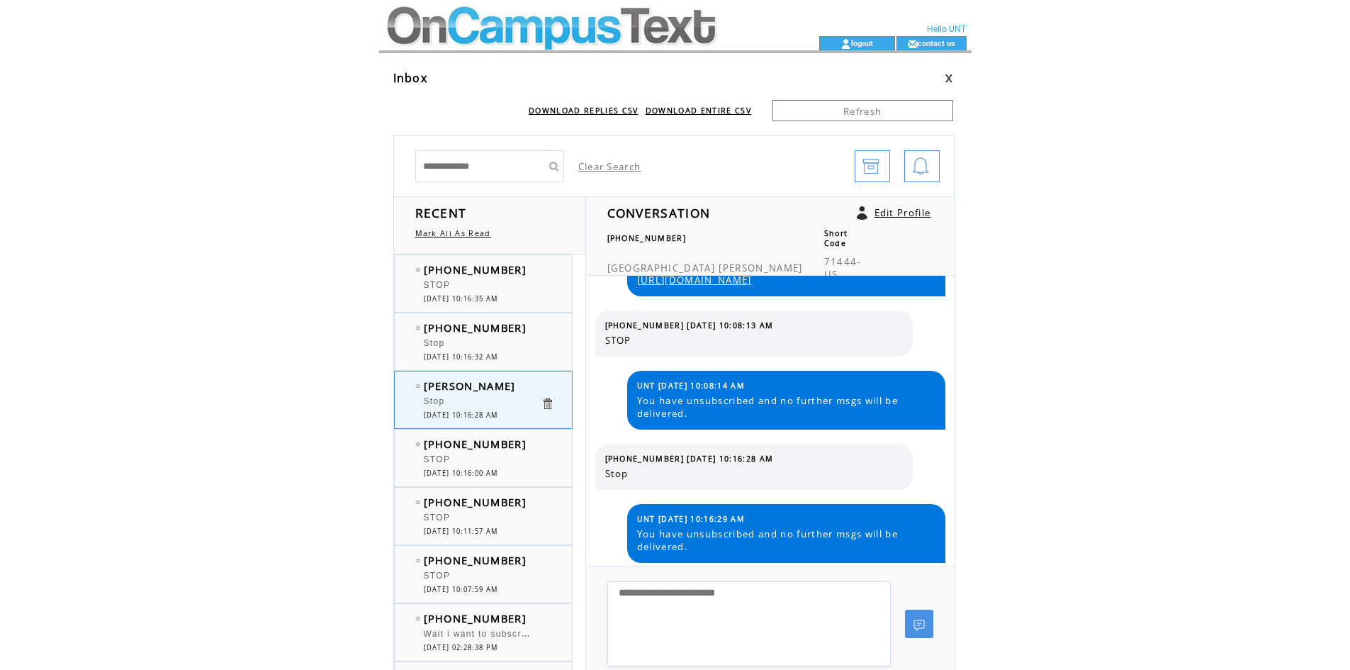
click at [479, 297] on span "[DATE] 10:16:35 AM" at bounding box center [461, 298] width 74 height 9
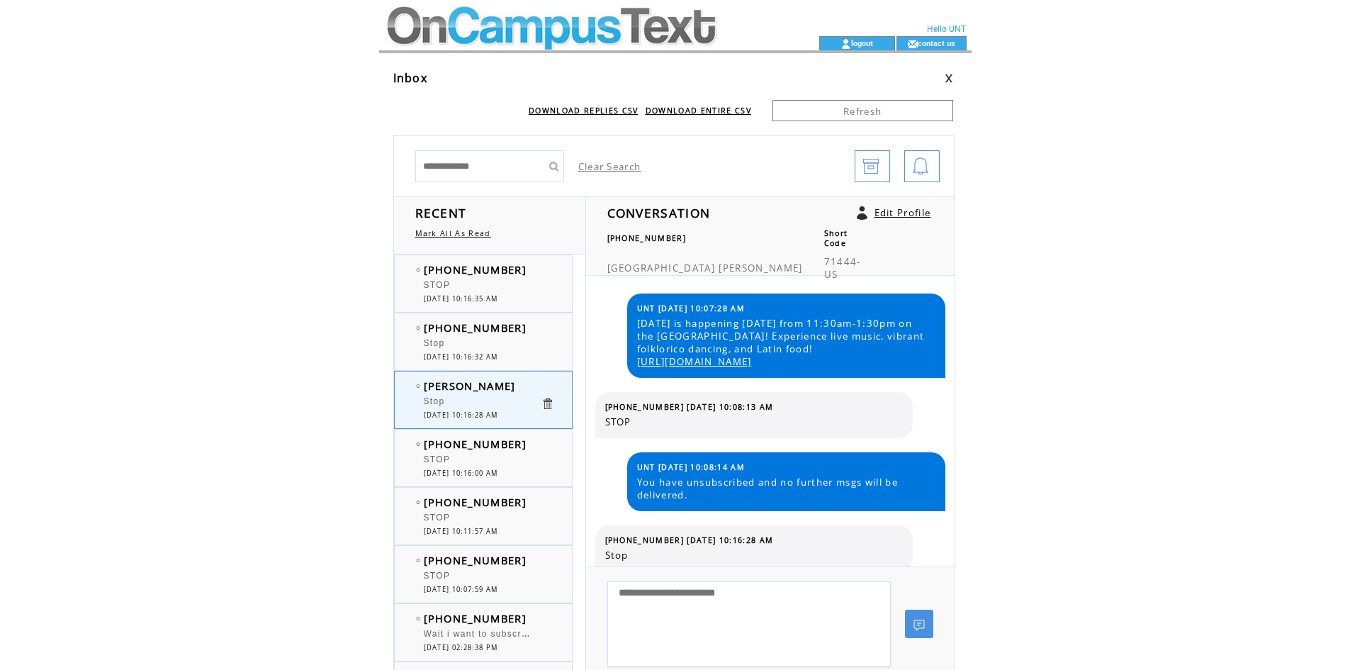
scroll to position [82, 0]
